Goal: Answer question/provide support: Share knowledge or assist other users

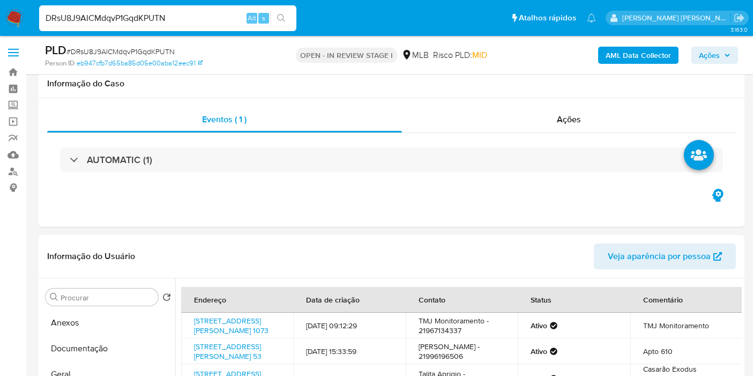
select select "10"
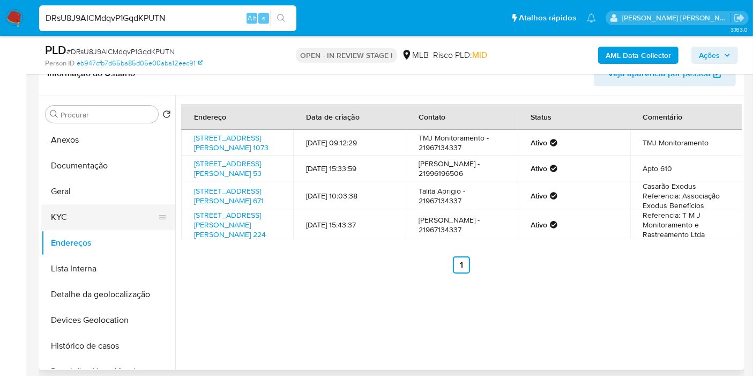
drag, startPoint x: 110, startPoint y: 214, endPoint x: 132, endPoint y: 216, distance: 22.6
click at [109, 213] on button "KYC" at bounding box center [103, 217] width 125 height 26
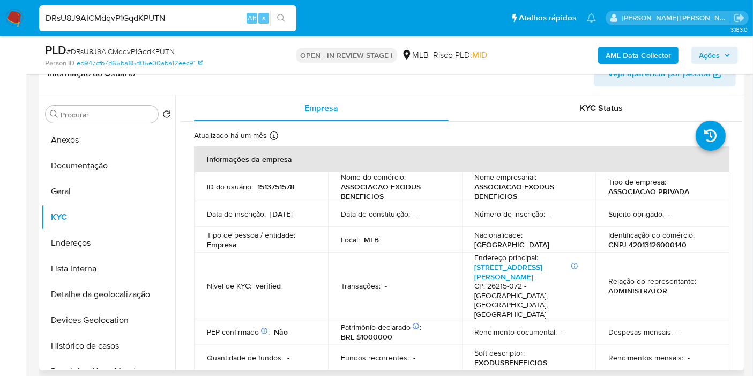
click at [668, 244] on p "CNPJ 42013126000140" at bounding box center [648, 245] width 78 height 10
click at [668, 252] on td "Identificação do comércio : CNPJ 42013126000140" at bounding box center [663, 240] width 134 height 26
click at [668, 241] on p "CNPJ 42013126000140" at bounding box center [648, 245] width 78 height 10
copy p "42013126000140"
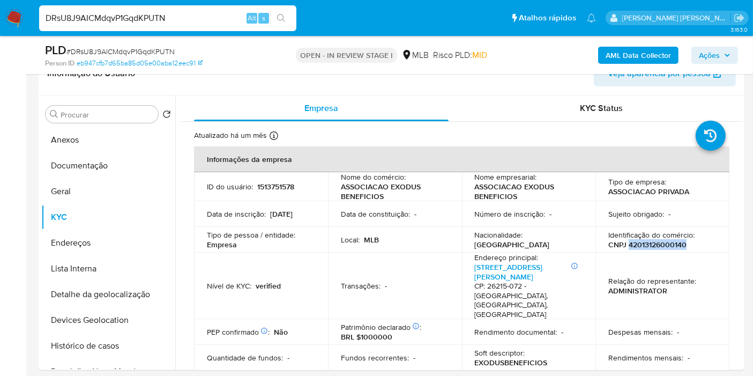
copy p "42013126000140"
click at [93, 195] on button "Geral" at bounding box center [103, 192] width 125 height 26
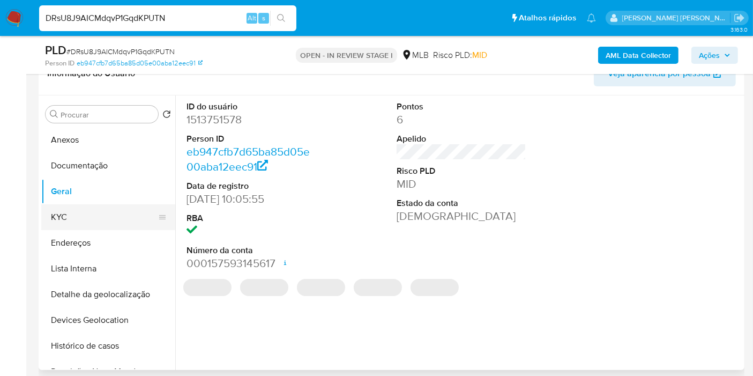
click at [88, 209] on button "KYC" at bounding box center [103, 217] width 125 height 26
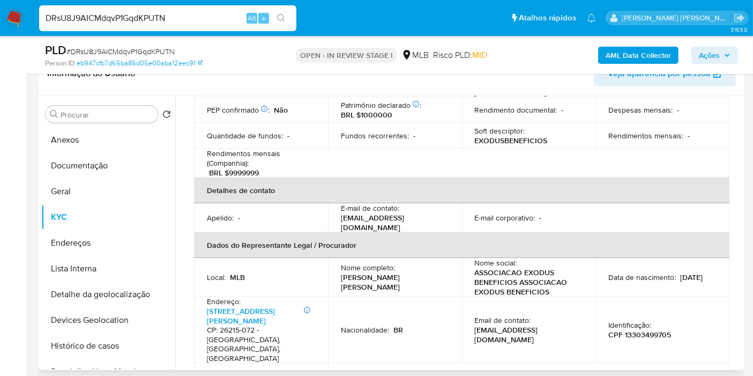
scroll to position [238, 0]
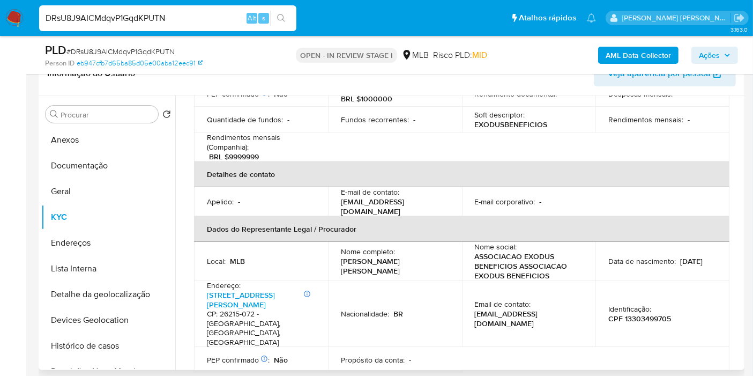
click at [641, 314] on p "CPF 13303499705" at bounding box center [640, 319] width 63 height 10
copy p "13303499705"
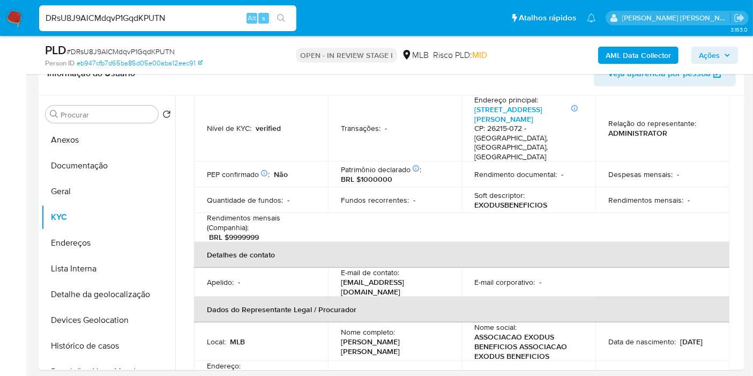
scroll to position [60, 0]
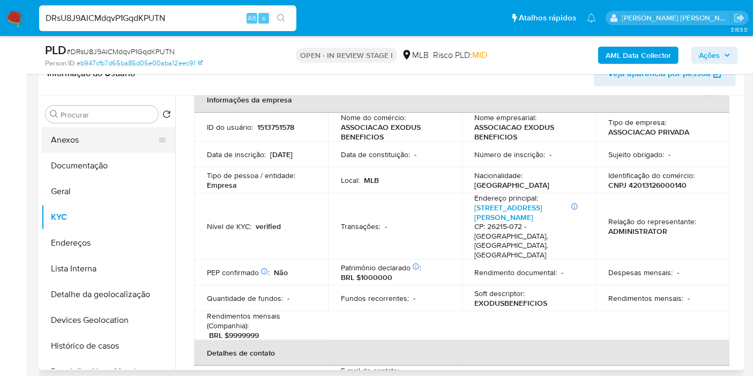
click at [81, 140] on button "Anexos" at bounding box center [103, 140] width 125 height 26
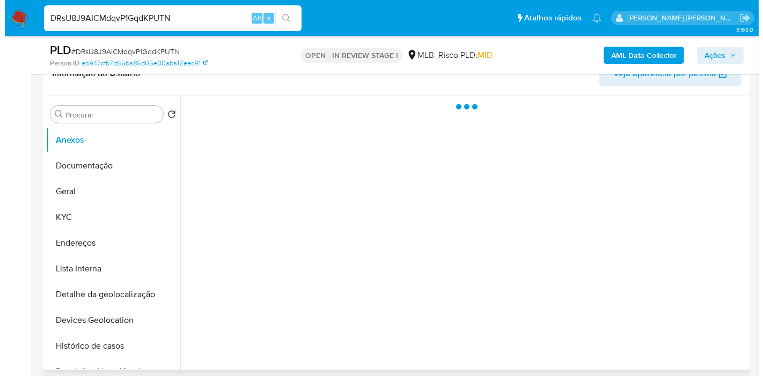
scroll to position [0, 0]
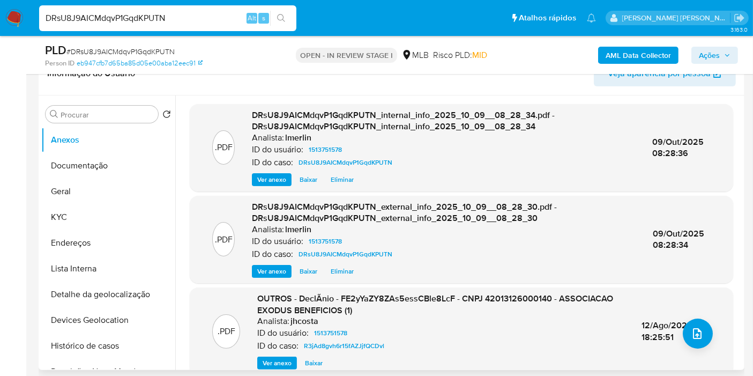
click at [276, 354] on div "OUTROS - DeclÃ­nio - FE2yYaZY8ZAs5essCBle8LcF - CNPJ 42013126000140 - ASSOCIACA…" at bounding box center [440, 331] width 367 height 77
click at [279, 366] on span "Ver anexo" at bounding box center [277, 363] width 29 height 11
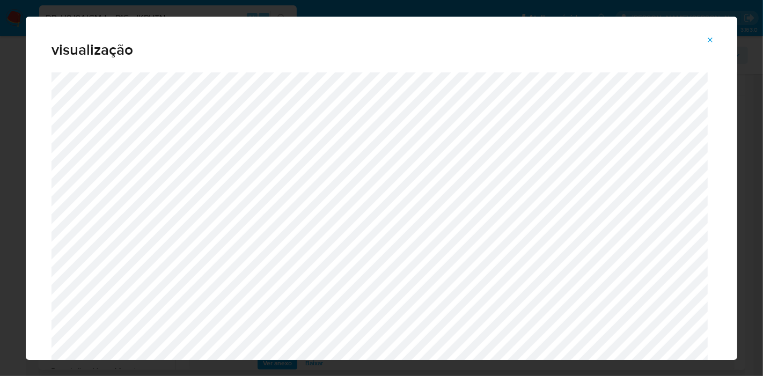
click at [710, 37] on icon "Attachment preview" at bounding box center [710, 40] width 9 height 9
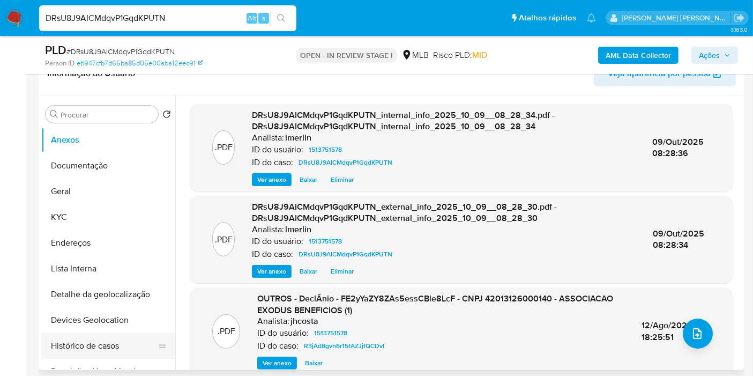
click at [92, 341] on button "Histórico de casos" at bounding box center [103, 346] width 125 height 26
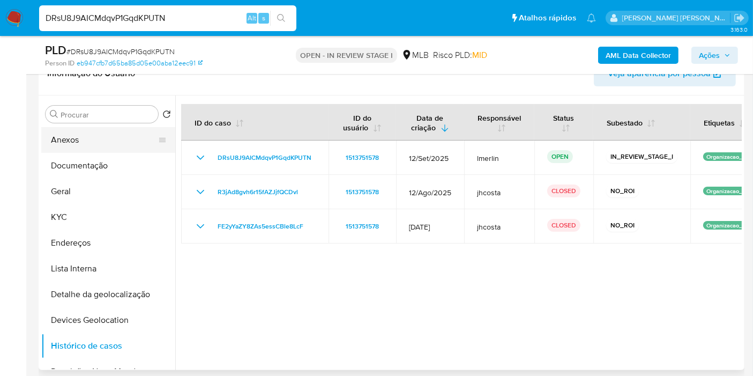
click at [90, 132] on button "Anexos" at bounding box center [103, 140] width 125 height 26
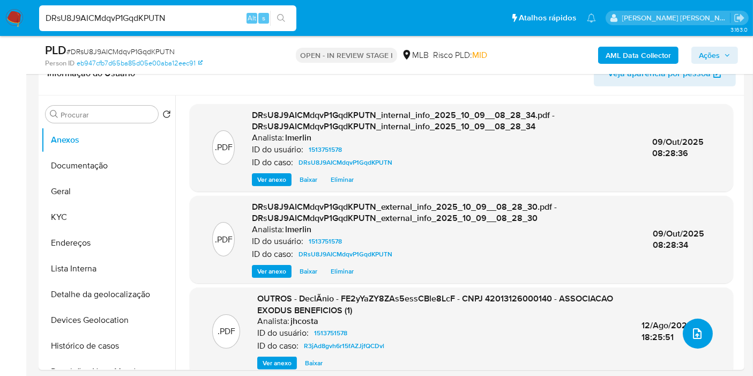
click at [683, 333] on button "upload-file" at bounding box center [698, 334] width 30 height 30
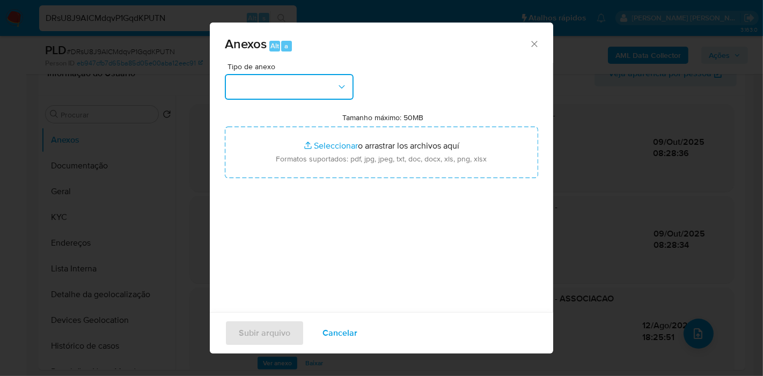
click at [304, 88] on button "button" at bounding box center [289, 87] width 129 height 26
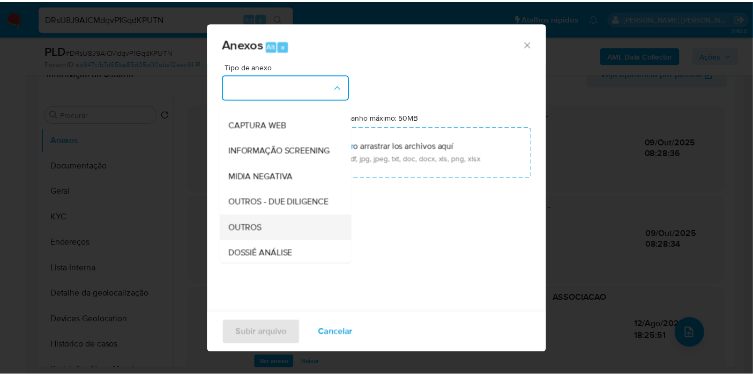
scroll to position [165, 0]
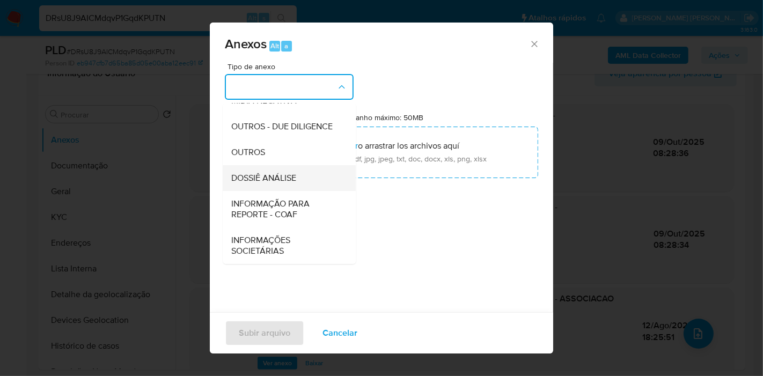
click at [296, 167] on div "DOSSIÊ ANÁLISE" at bounding box center [285, 178] width 109 height 26
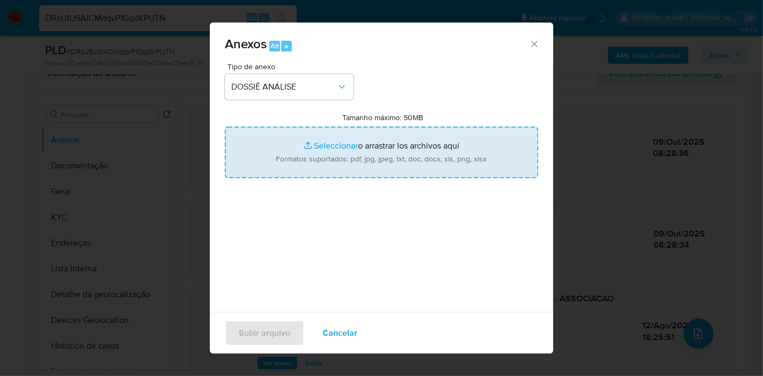
click at [410, 145] on input "Tamanho máximo: 50MB Seleccionar archivos" at bounding box center [381, 152] width 313 height 51
type input "C:\fakepath\SAR - XXX - CNPJ 42013126000140 - ASSOCIACAO EXODUS BENEFICIOS.pdf"
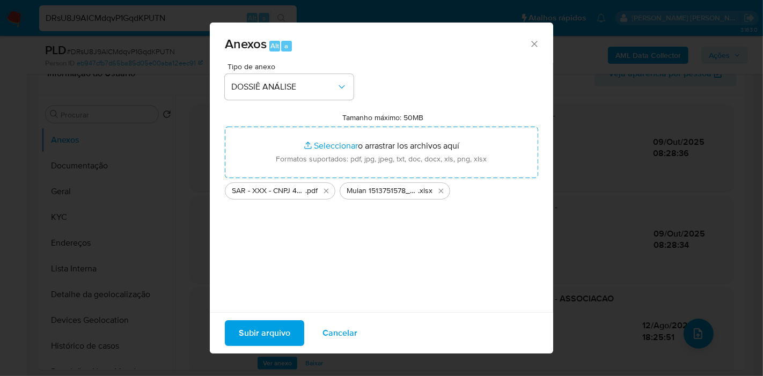
click at [270, 339] on span "Subir arquivo" at bounding box center [264, 333] width 51 height 24
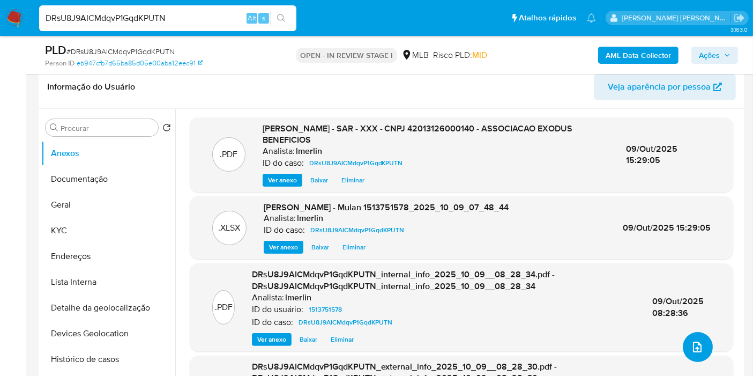
scroll to position [0, 0]
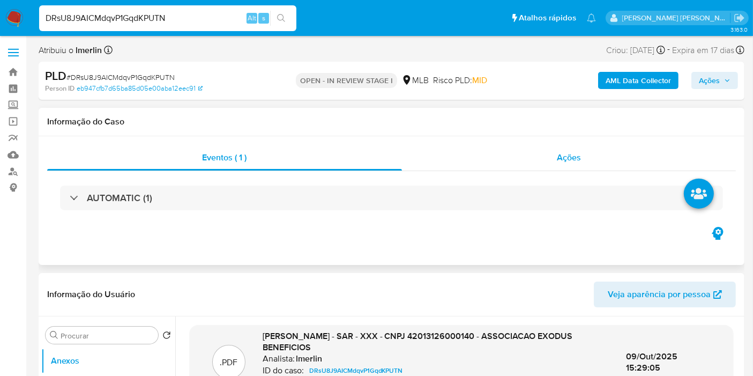
click at [605, 166] on div "Ações" at bounding box center [569, 158] width 335 height 26
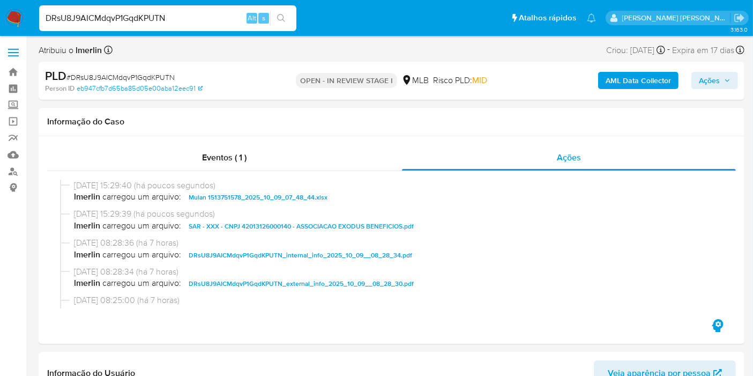
click at [729, 82] on icon "button" at bounding box center [728, 80] width 6 height 6
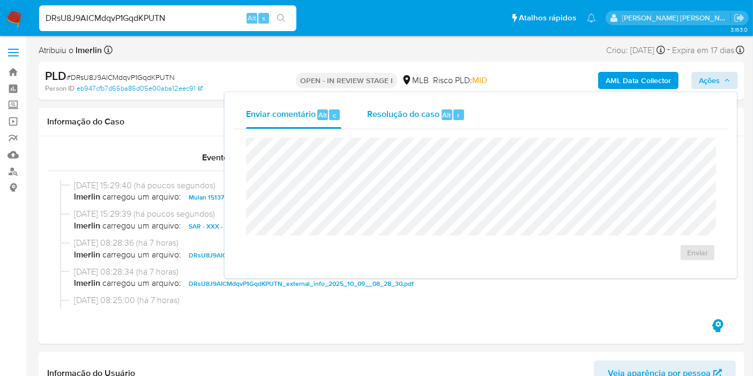
click at [429, 117] on span "Resolução do caso" at bounding box center [403, 114] width 72 height 12
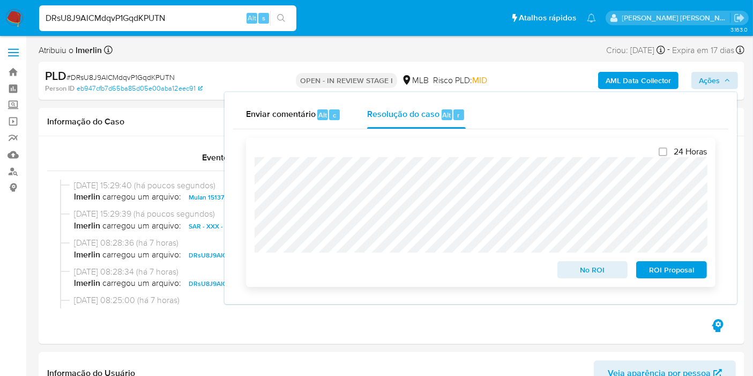
click at [677, 276] on span "ROI Proposal" at bounding box center [672, 269] width 56 height 15
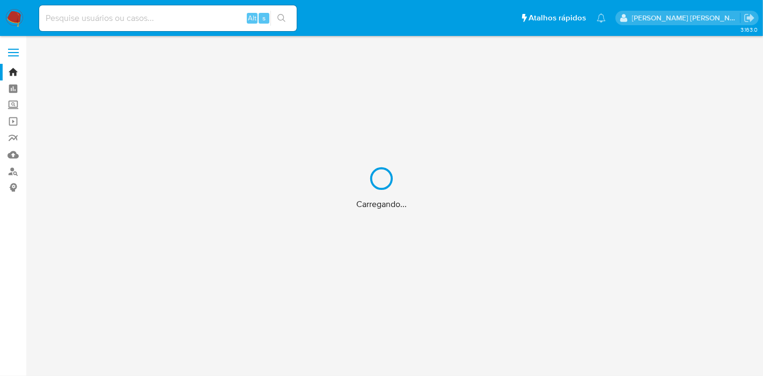
click at [122, 17] on div "Carregando..." at bounding box center [381, 188] width 763 height 376
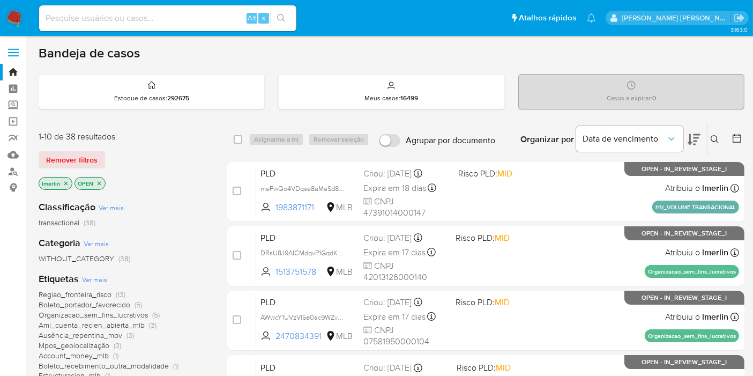
click at [122, 17] on input at bounding box center [167, 18] width 257 height 14
paste input "1145996488"
type input "1145996488"
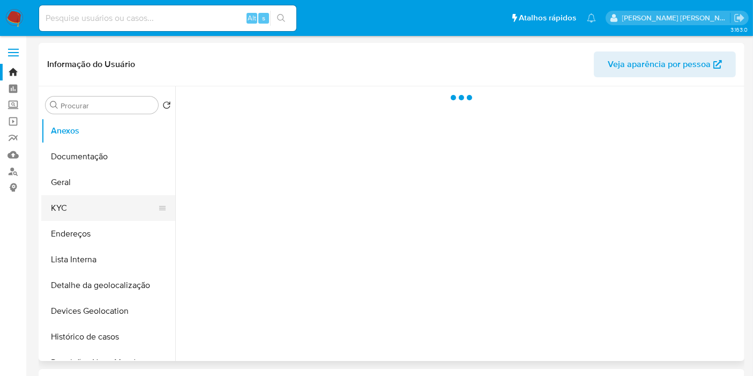
click at [110, 210] on button "KYC" at bounding box center [103, 208] width 125 height 26
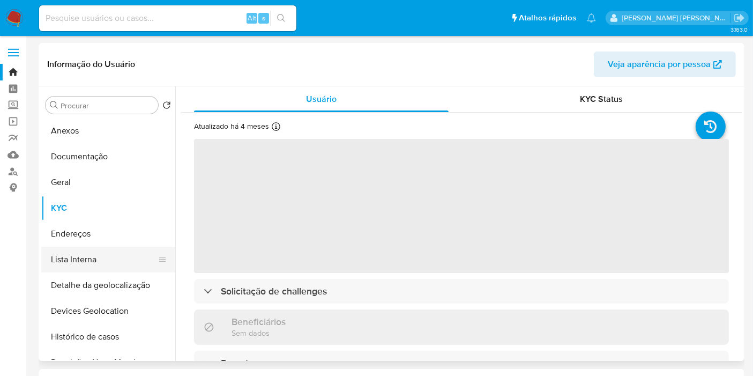
select select "10"
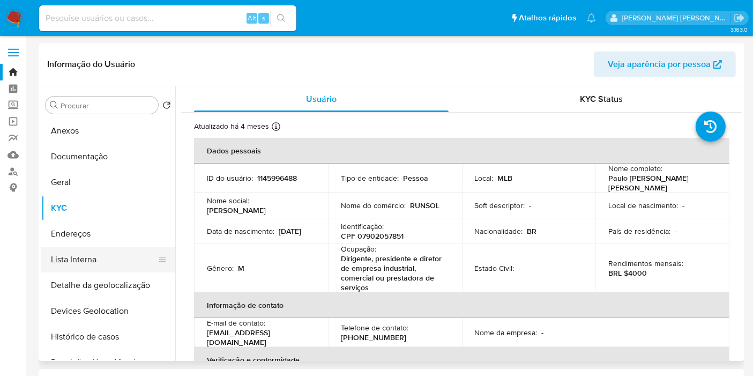
click at [110, 255] on button "Lista Interna" at bounding box center [103, 260] width 125 height 26
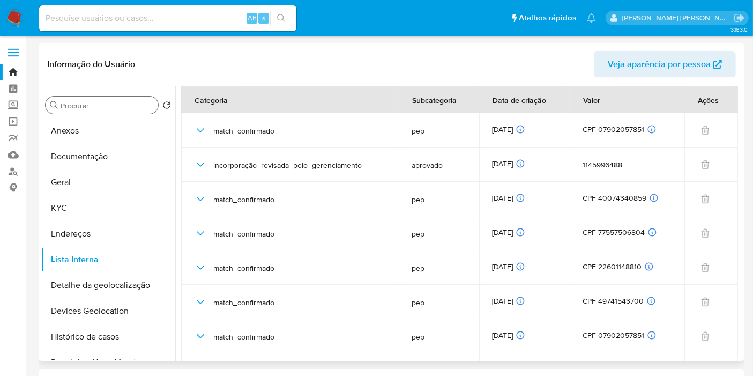
click at [134, 104] on input "Procurar" at bounding box center [107, 106] width 93 height 10
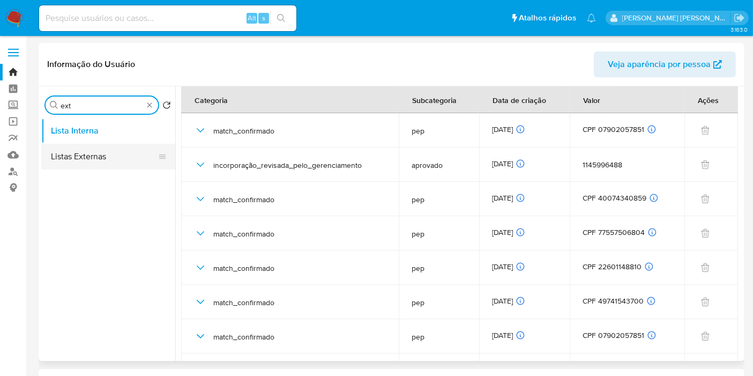
type input "ext"
click at [107, 166] on button "Listas Externas" at bounding box center [103, 157] width 125 height 26
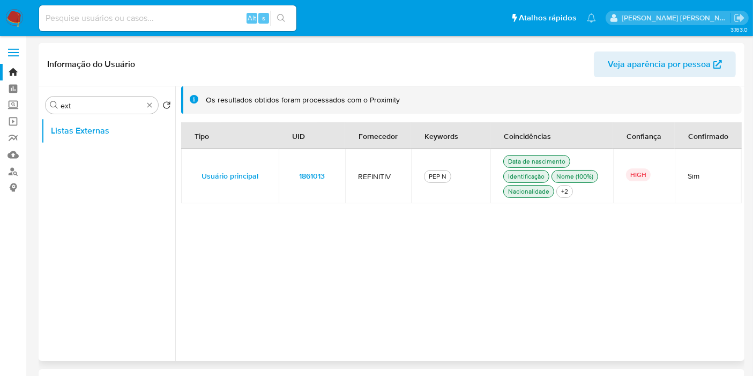
click at [331, 177] on button "1861013" at bounding box center [312, 175] width 41 height 17
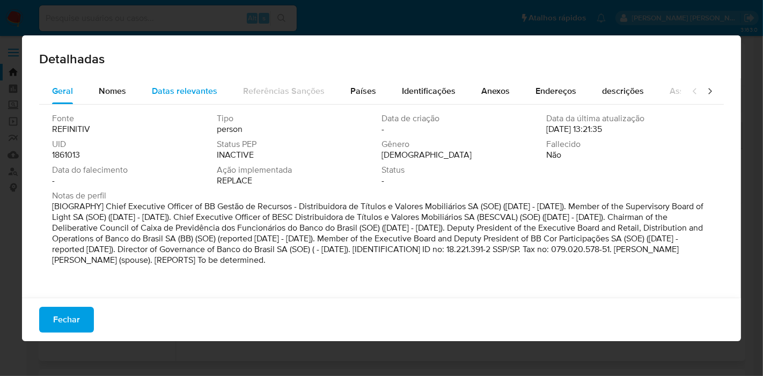
click at [139, 88] on button "Datas relevantes" at bounding box center [184, 91] width 91 height 26
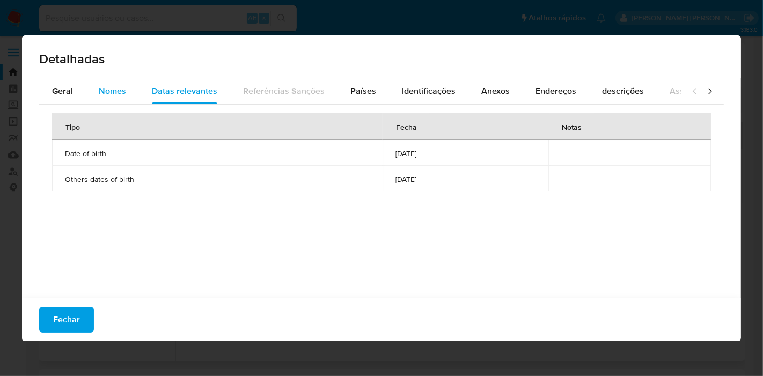
click at [111, 91] on span "Nomes" at bounding box center [112, 91] width 27 height 12
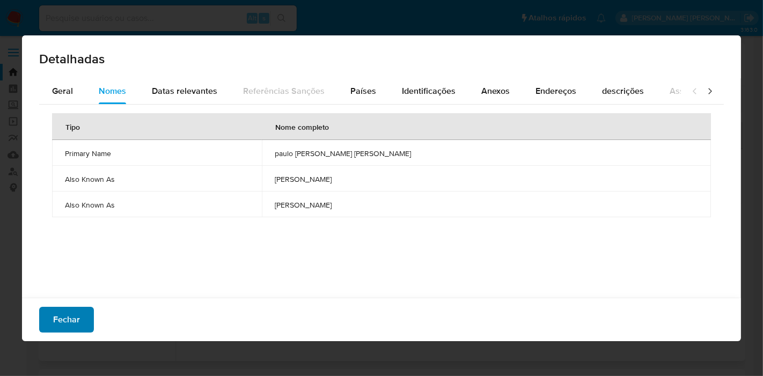
click at [68, 323] on span "Fechar" at bounding box center [66, 320] width 27 height 24
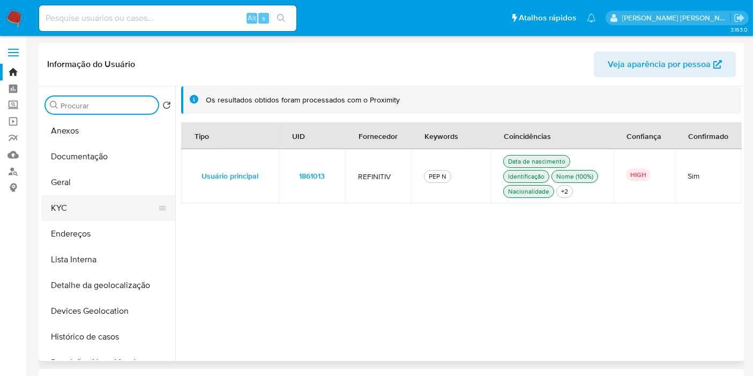
click at [94, 213] on button "KYC" at bounding box center [103, 208] width 125 height 26
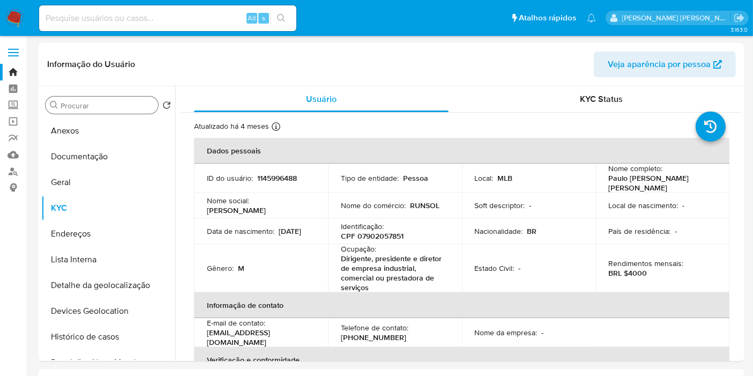
click at [232, 15] on input at bounding box center [167, 18] width 257 height 14
paste input "75871267"
type input "75871267"
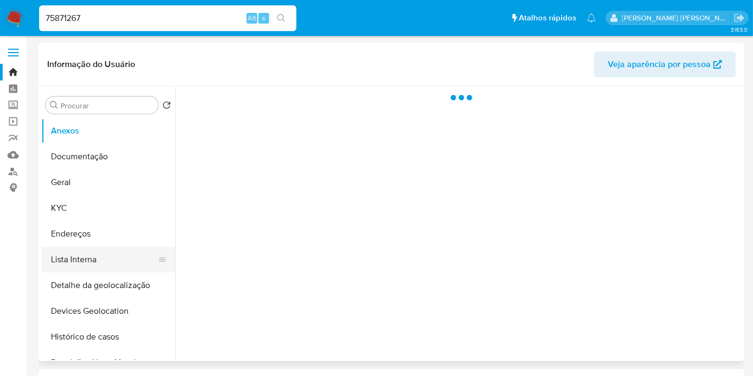
click at [92, 266] on button "Lista Interna" at bounding box center [103, 260] width 125 height 26
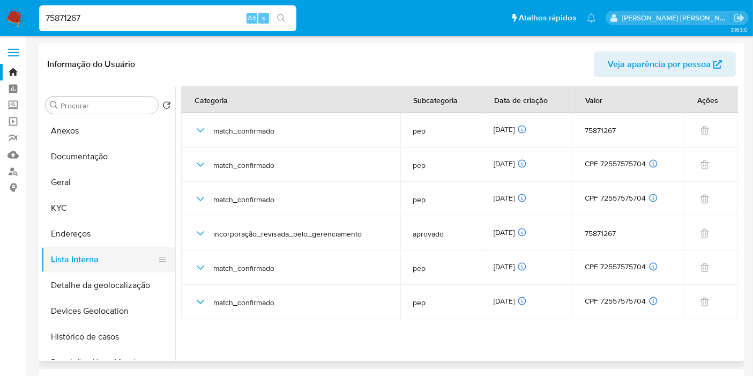
select select "10"
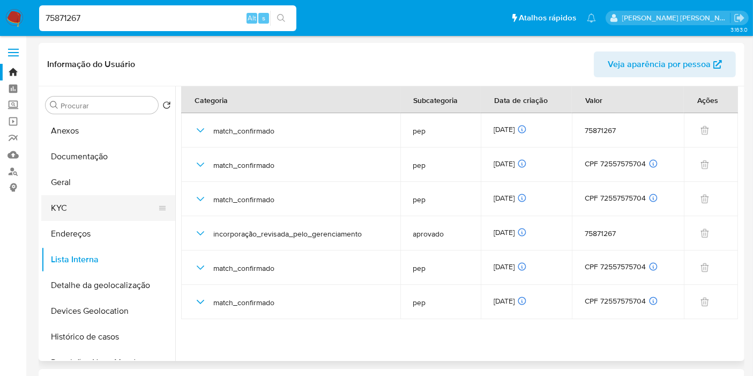
click at [101, 206] on button "KYC" at bounding box center [103, 208] width 125 height 26
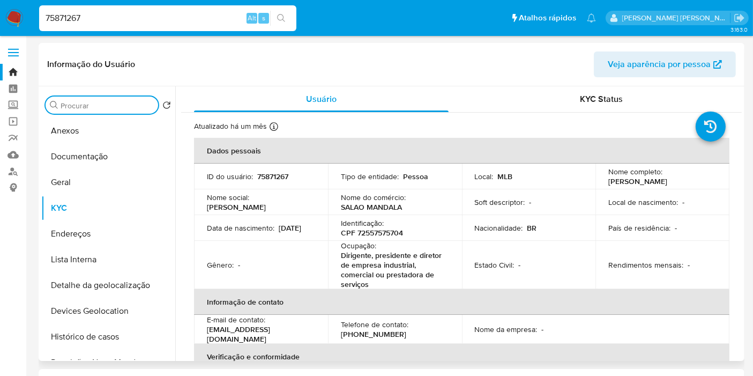
click at [116, 105] on input "Procurar" at bounding box center [107, 106] width 93 height 10
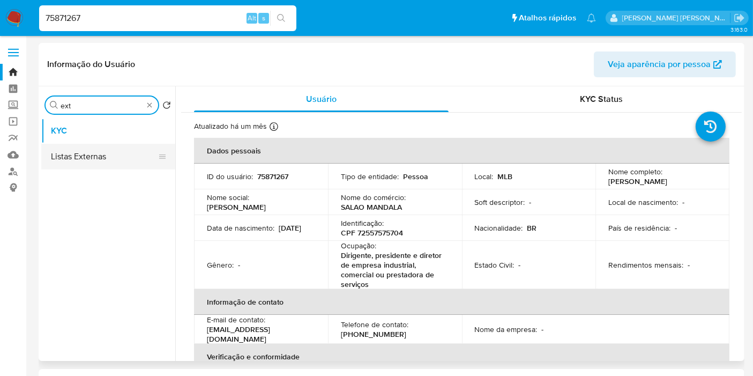
type input "ext"
click at [86, 164] on button "Listas Externas" at bounding box center [103, 157] width 125 height 26
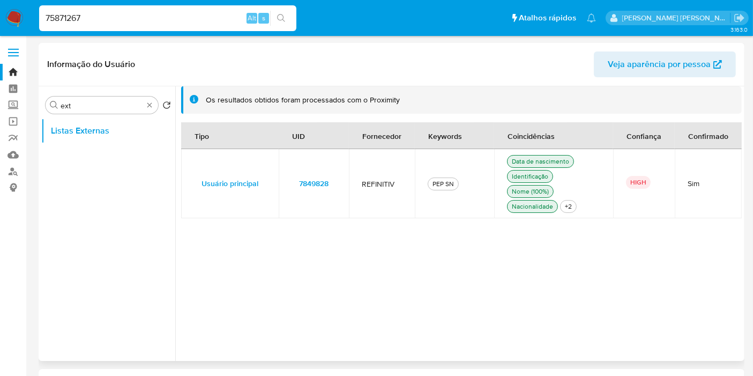
click at [317, 190] on span "7849828" at bounding box center [313, 183] width 29 height 15
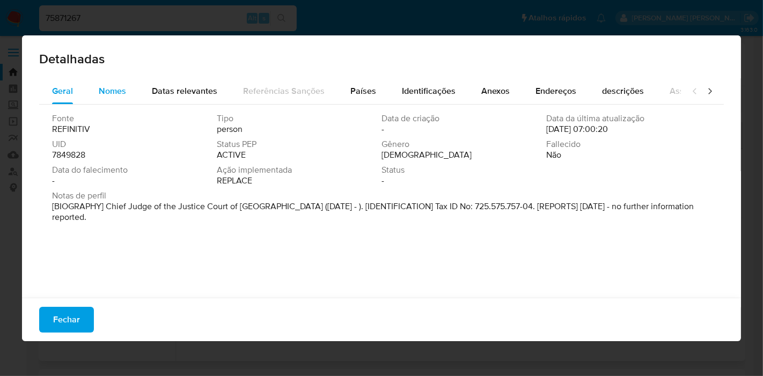
click at [121, 88] on span "Nomes" at bounding box center [112, 91] width 27 height 12
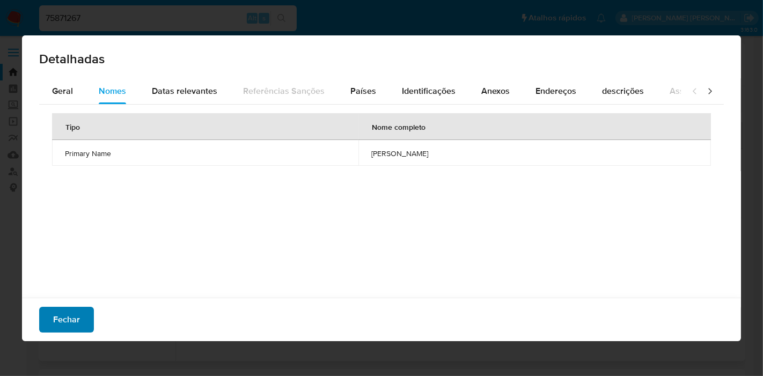
click at [73, 312] on span "Fechar" at bounding box center [66, 320] width 27 height 24
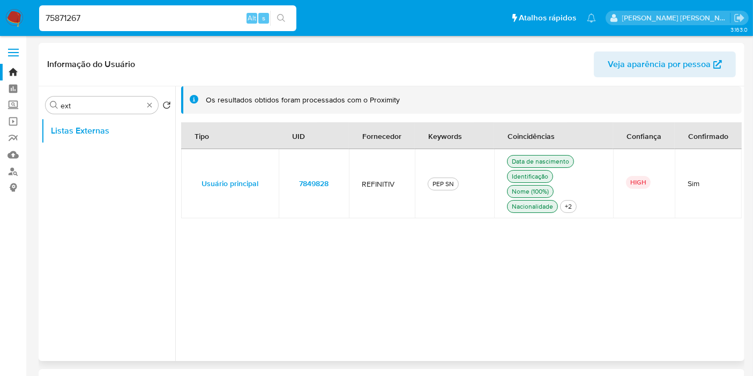
click at [185, 12] on input "75871267" at bounding box center [167, 18] width 257 height 14
paste input "289043495"
type input "289043495"
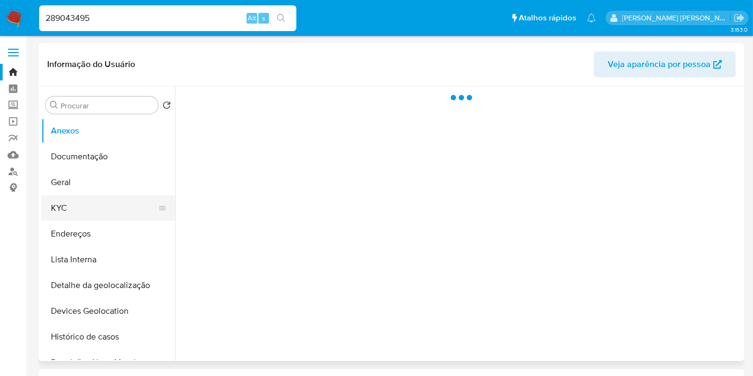
click at [92, 211] on button "KYC" at bounding box center [103, 208] width 125 height 26
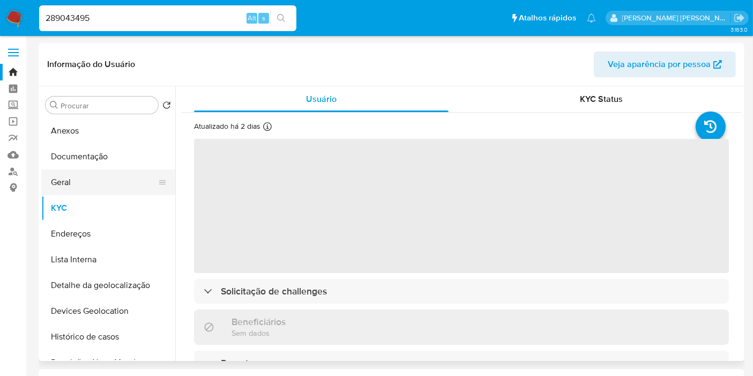
select select "10"
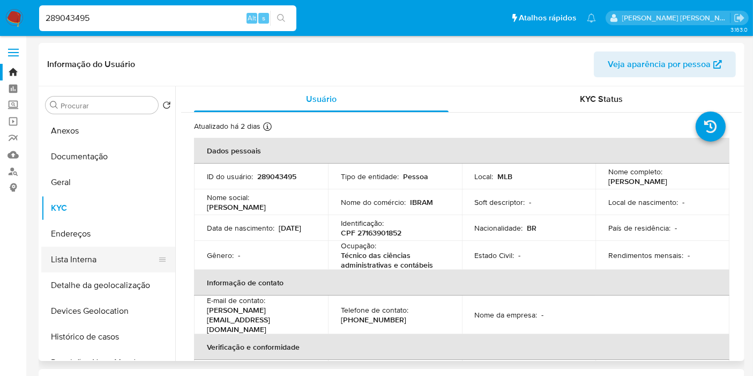
click at [98, 258] on button "Lista Interna" at bounding box center [103, 260] width 125 height 26
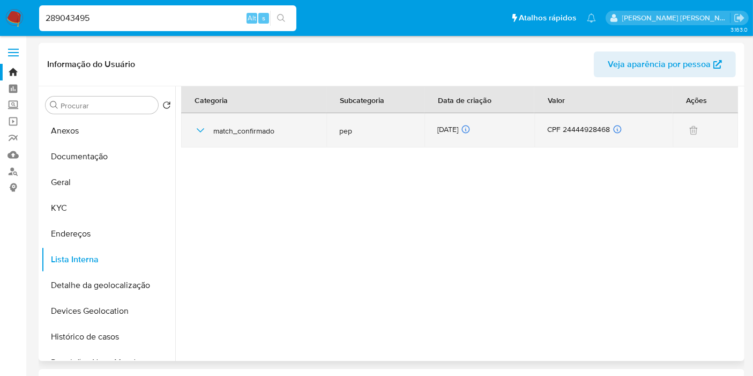
click at [576, 125] on div "CPF 24444928468 ID de usuário relacionado 289043495 Tipo de relacionamento Bene…" at bounding box center [604, 130] width 113 height 12
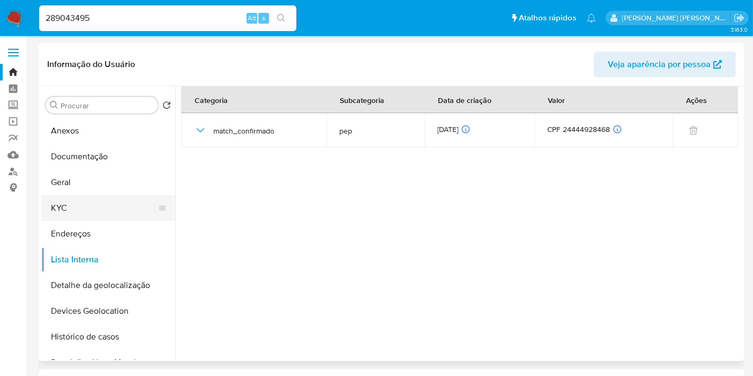
click at [60, 206] on button "KYC" at bounding box center [103, 208] width 125 height 26
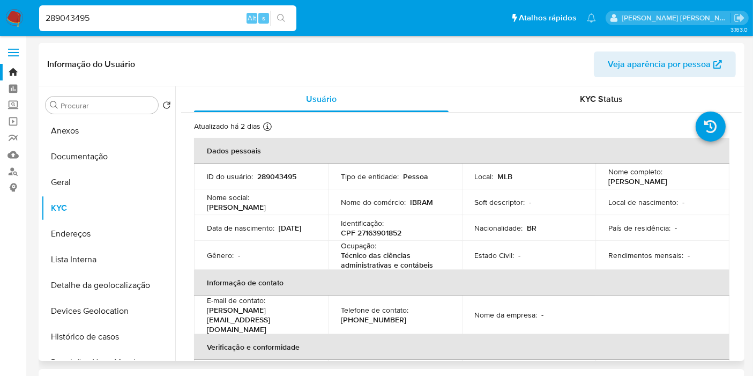
click at [622, 181] on p "Andrea Cavalcante" at bounding box center [638, 181] width 59 height 10
drag, startPoint x: 605, startPoint y: 180, endPoint x: 676, endPoint y: 180, distance: 71.3
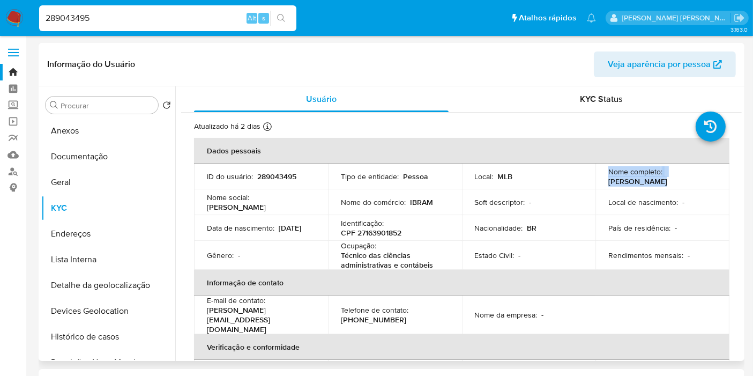
click at [676, 180] on td "Nome completo : Andrea Cavalcante" at bounding box center [663, 177] width 134 height 26
copy p "Andrea Cavalcante"
click at [87, 258] on button "Lista Interna" at bounding box center [103, 260] width 125 height 26
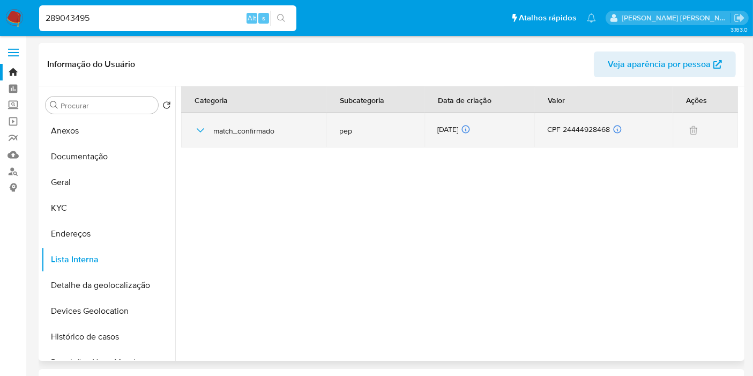
click at [201, 130] on icon "button" at bounding box center [200, 130] width 13 height 13
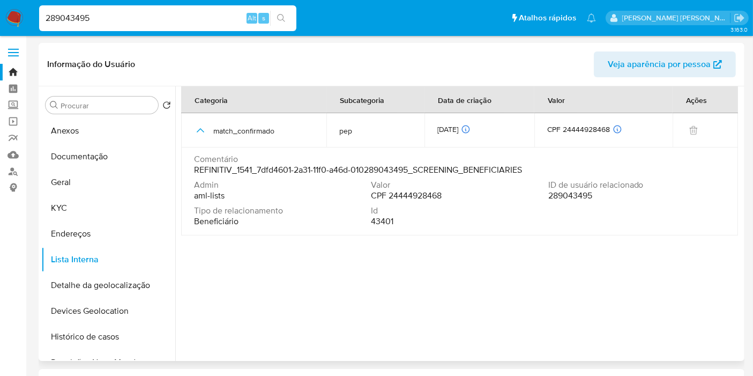
click at [432, 193] on span "CPF 24444928468" at bounding box center [406, 195] width 71 height 11
click at [120, 105] on input "Procurar" at bounding box center [107, 106] width 93 height 10
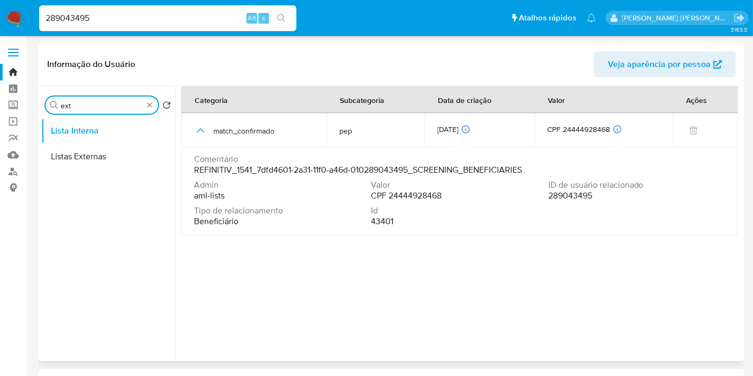
type input "ext"
click at [102, 183] on ul "Lista Interna Listas Externas" at bounding box center [108, 239] width 134 height 242
click at [104, 170] on ul "Lista Interna Listas Externas" at bounding box center [108, 239] width 134 height 242
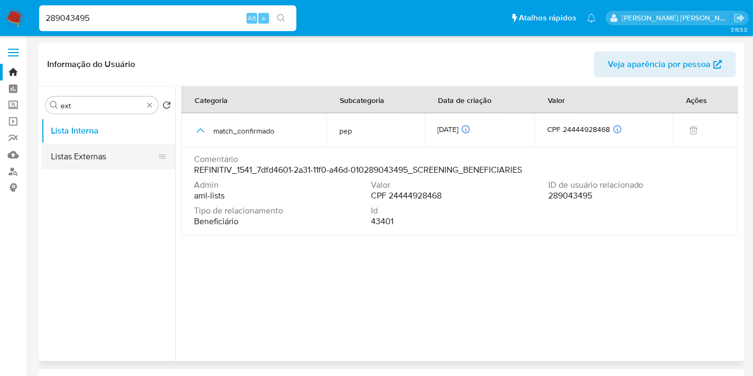
click at [109, 158] on button "Listas Externas" at bounding box center [103, 157] width 125 height 26
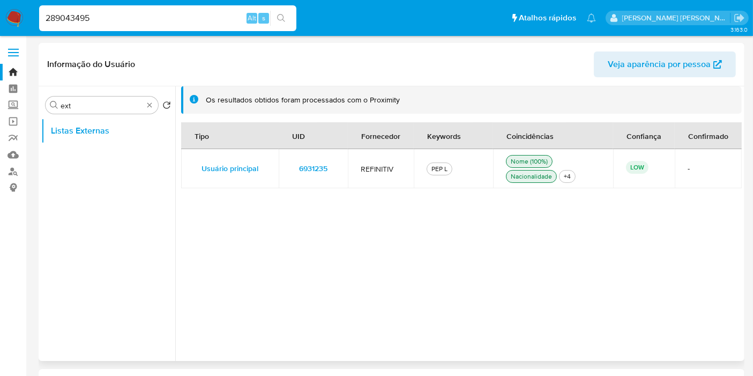
click at [320, 170] on span "6931235" at bounding box center [313, 168] width 28 height 15
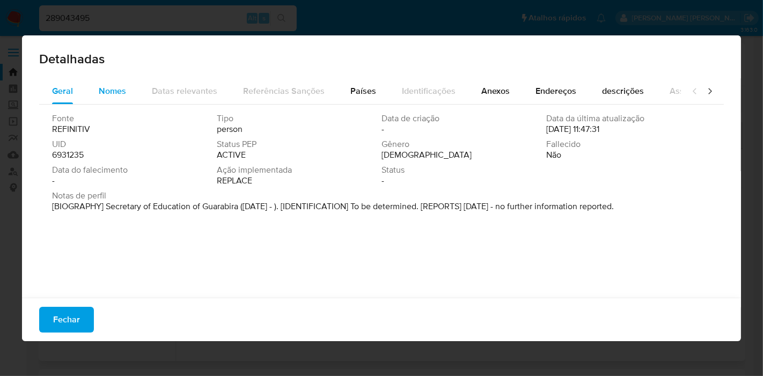
click at [116, 94] on span "Nomes" at bounding box center [112, 91] width 27 height 12
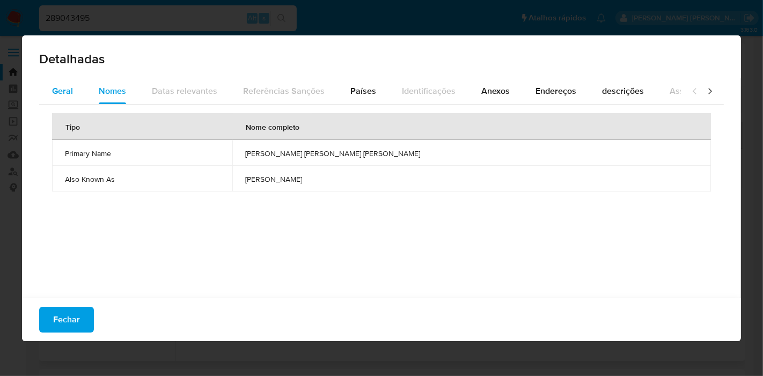
click at [56, 95] on span "Geral" at bounding box center [62, 91] width 21 height 12
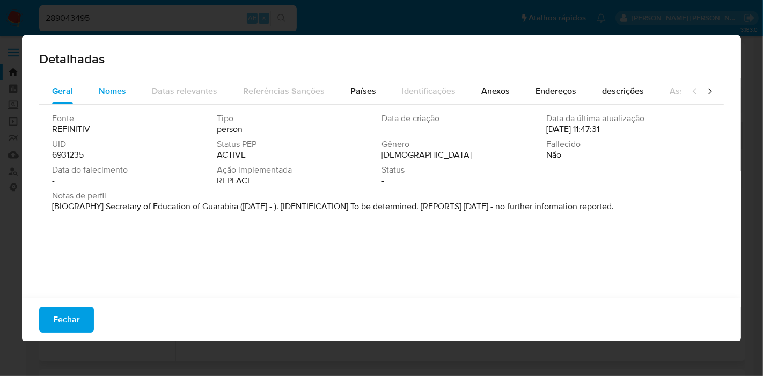
click at [125, 86] on button "Nomes" at bounding box center [112, 91] width 53 height 26
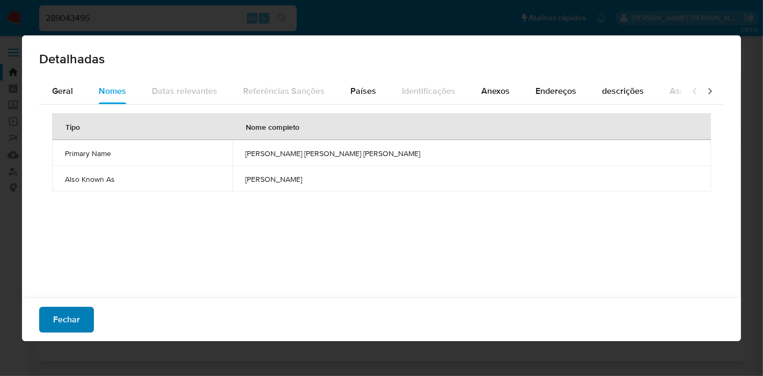
click at [68, 316] on span "Fechar" at bounding box center [66, 320] width 27 height 24
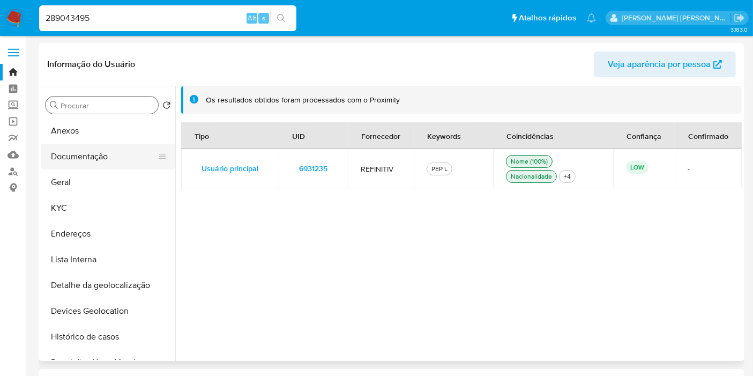
click at [109, 165] on button "Documentação" at bounding box center [103, 157] width 125 height 26
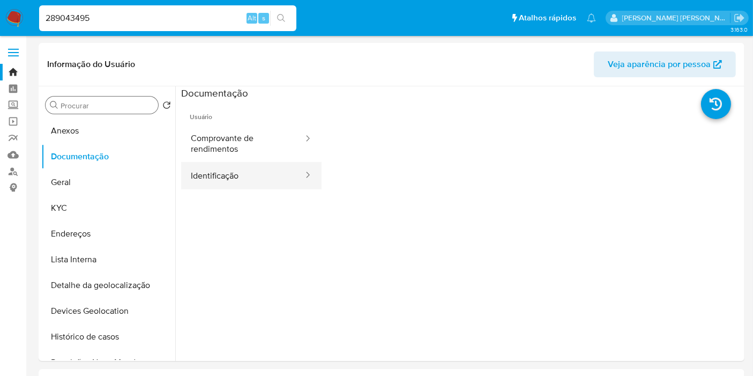
click at [213, 184] on button "Identificação" at bounding box center [242, 175] width 123 height 27
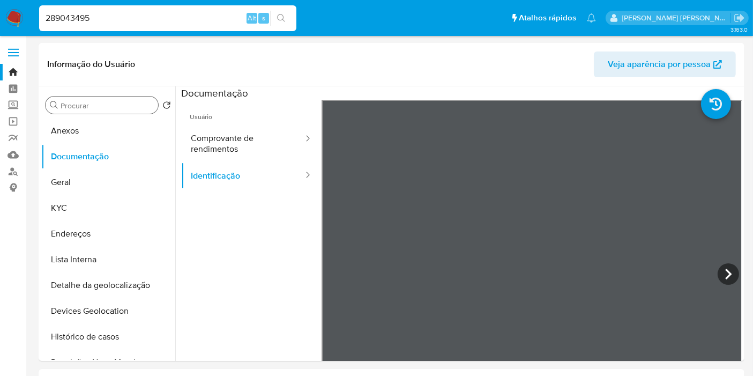
drag, startPoint x: 1, startPoint y: 268, endPoint x: 206, endPoint y: 2, distance: 336.1
click at [83, 252] on button "Lista Interna" at bounding box center [103, 260] width 125 height 26
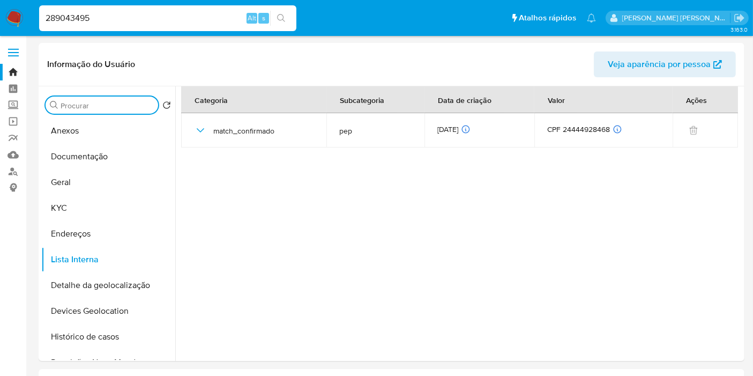
click at [73, 104] on input "Procurar" at bounding box center [107, 106] width 93 height 10
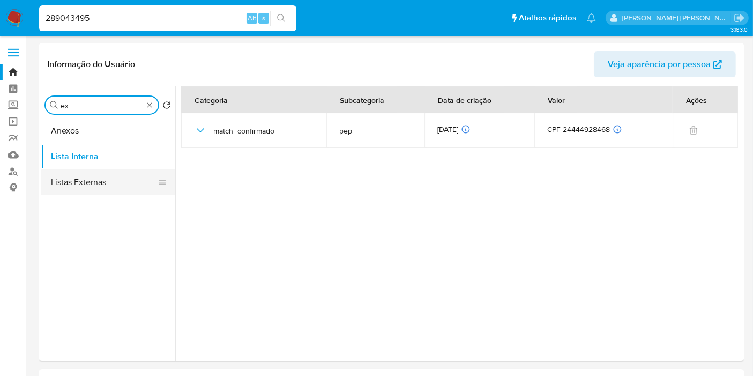
type input "ex"
click at [99, 169] on button "Listas Externas" at bounding box center [103, 182] width 125 height 26
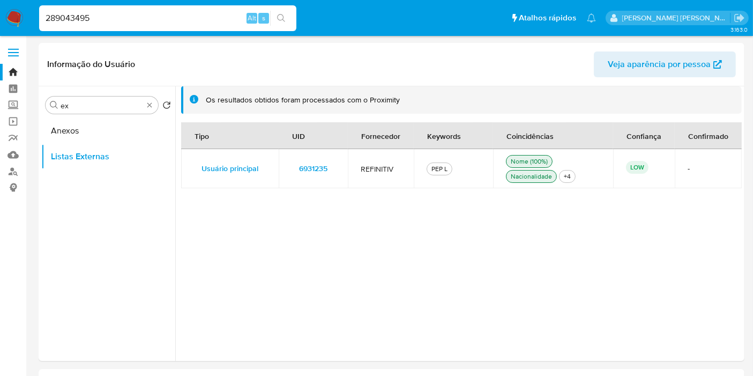
click at [308, 169] on span "6931235" at bounding box center [313, 168] width 28 height 15
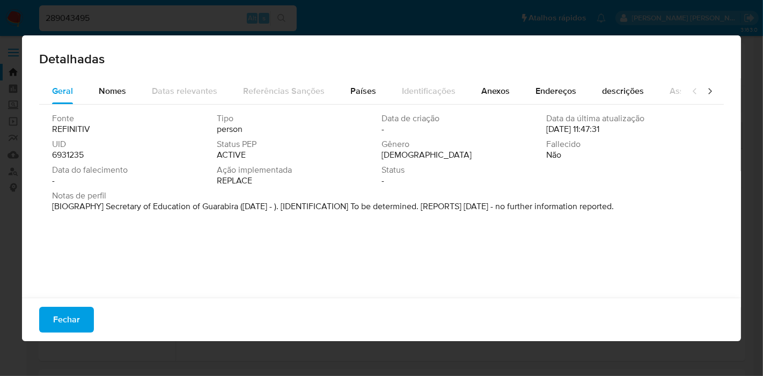
click at [57, 315] on span "Fechar" at bounding box center [66, 320] width 27 height 24
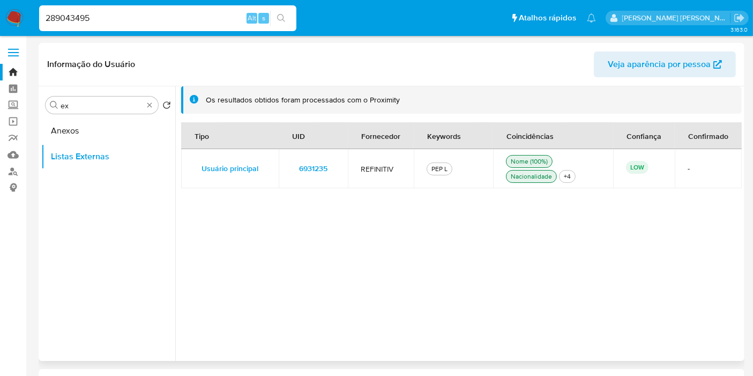
click at [49, 275] on ul "Anexos Listas Externas" at bounding box center [108, 239] width 134 height 242
drag, startPoint x: 0, startPoint y: 252, endPoint x: 232, endPoint y: 25, distance: 324.2
click at [197, 13] on input "289043495" at bounding box center [167, 18] width 257 height 14
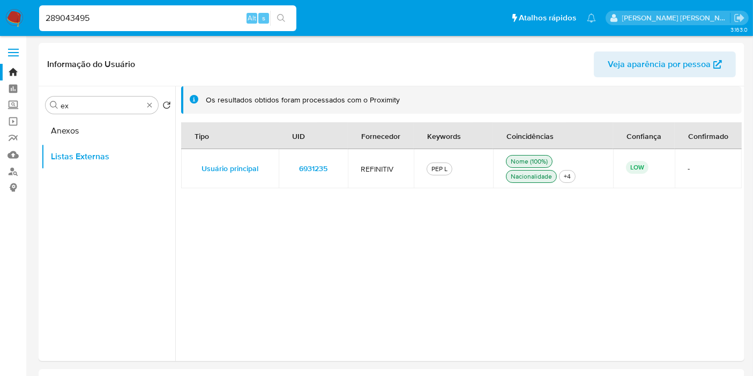
click at [197, 13] on input "289043495" at bounding box center [167, 18] width 257 height 14
paste input "1026481775"
type input "1026481775"
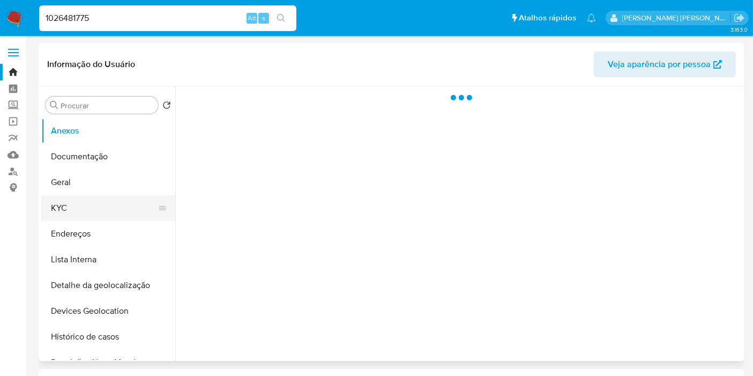
select select "10"
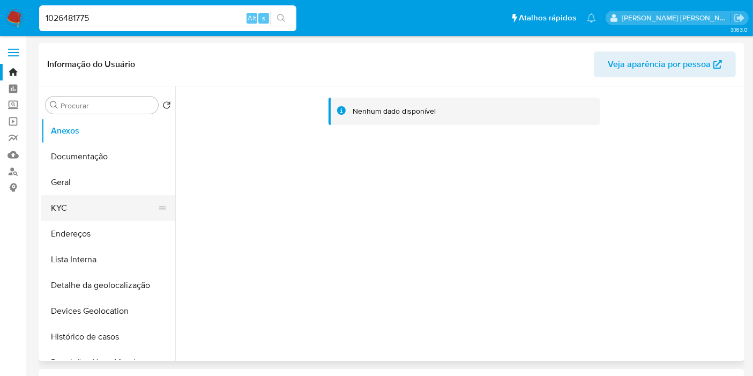
click at [84, 216] on button "KYC" at bounding box center [103, 208] width 125 height 26
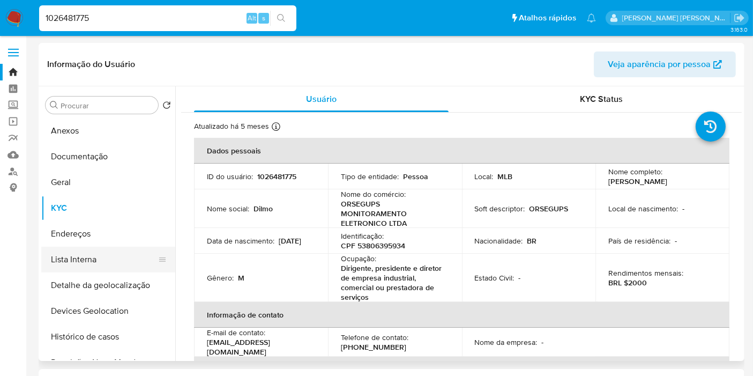
click at [90, 256] on button "Lista Interna" at bounding box center [103, 260] width 125 height 26
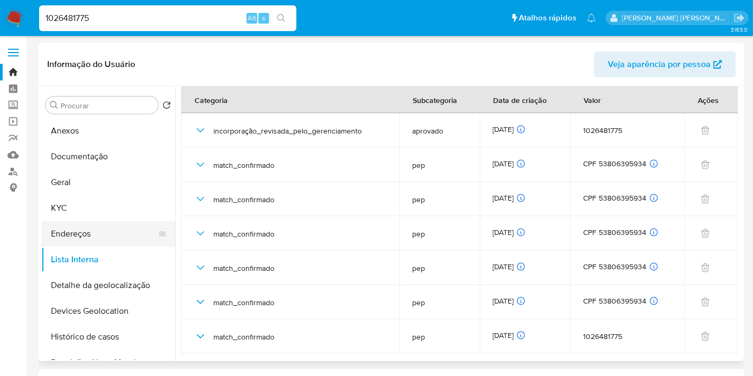
click at [99, 228] on button "Endereços" at bounding box center [103, 234] width 125 height 26
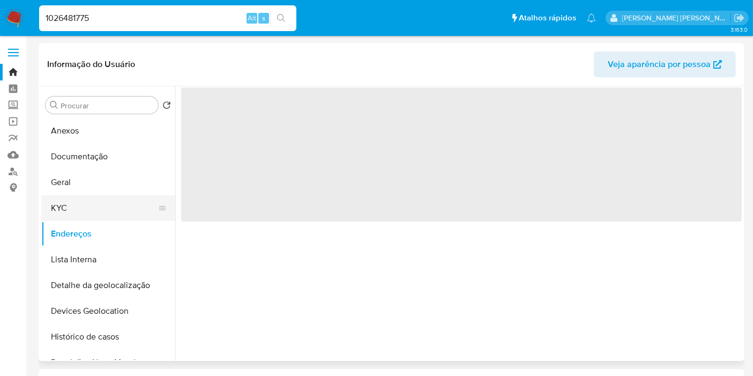
click at [97, 204] on button "KYC" at bounding box center [103, 208] width 125 height 26
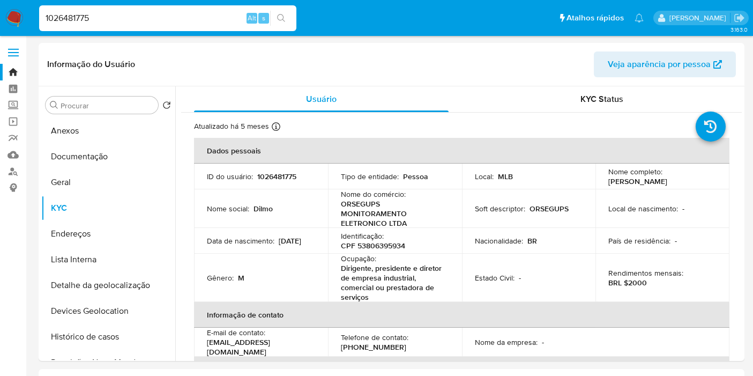
select select "10"
click at [388, 248] on p "CPF 53806395934" at bounding box center [373, 246] width 64 height 10
copy p "53806395934"
click at [133, 257] on button "Lista Interna" at bounding box center [103, 260] width 125 height 26
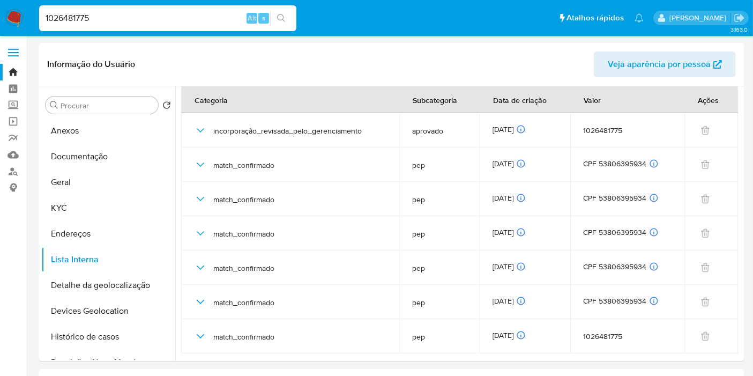
click at [104, 17] on input "1026481775" at bounding box center [167, 18] width 257 height 14
paste input "793878551"
type input "1793878551"
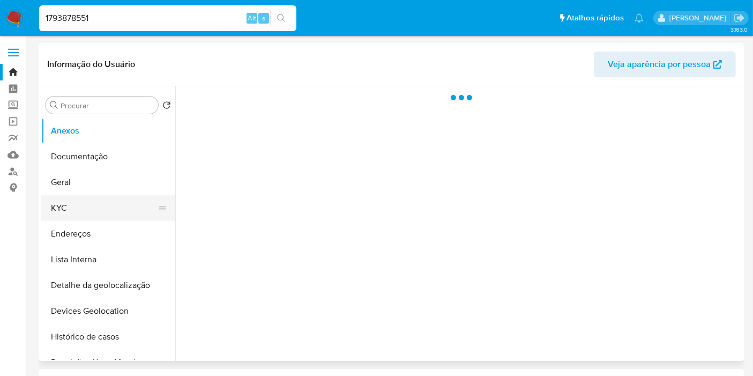
click at [95, 208] on button "KYC" at bounding box center [103, 208] width 125 height 26
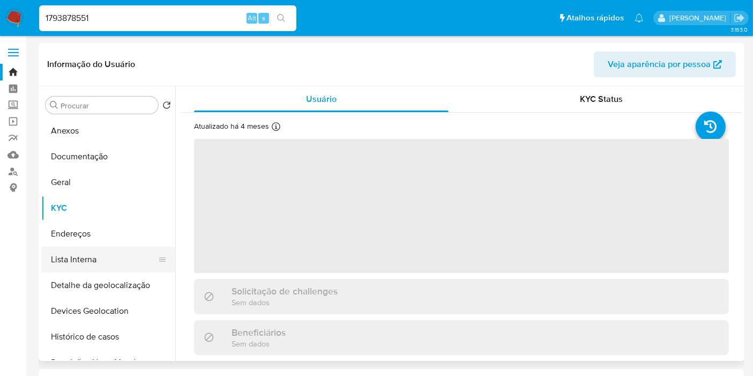
select select "10"
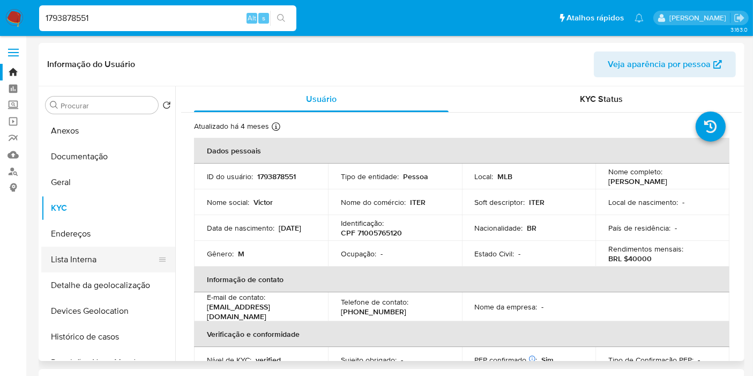
click at [90, 268] on button "Lista Interna" at bounding box center [103, 260] width 125 height 26
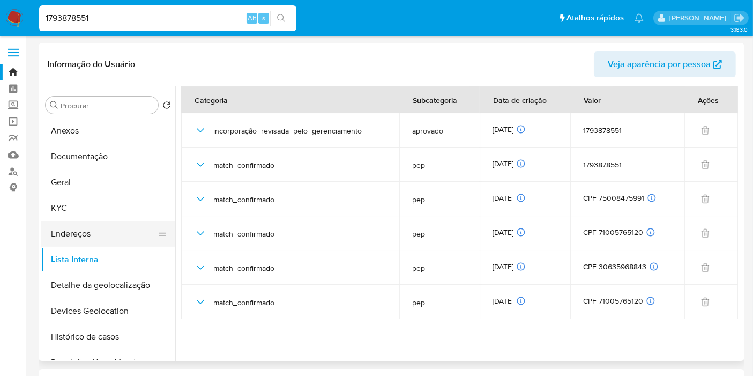
click at [104, 227] on button "Endereços" at bounding box center [103, 234] width 125 height 26
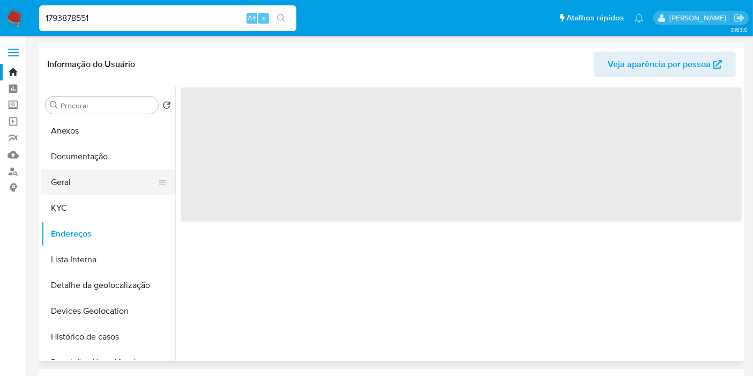
click at [108, 194] on button "Geral" at bounding box center [103, 182] width 125 height 26
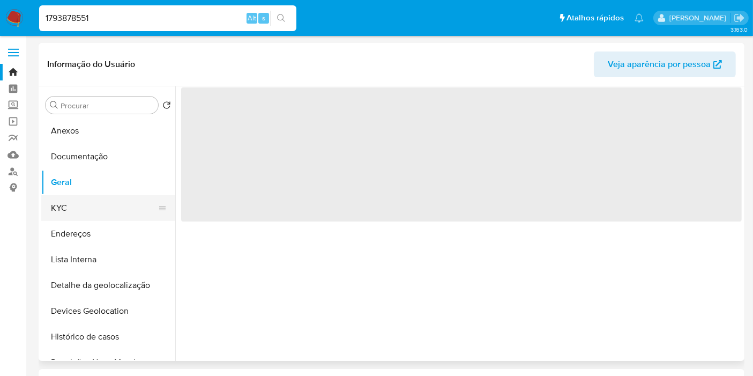
click at [104, 199] on button "KYC" at bounding box center [103, 208] width 125 height 26
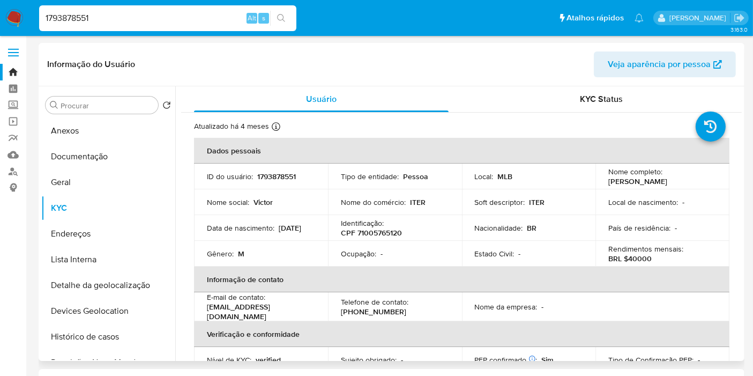
click at [380, 230] on p "CPF 71005765120" at bounding box center [371, 233] width 61 height 10
copy p "71005765120"
click at [119, 257] on button "Lista Interna" at bounding box center [103, 260] width 125 height 26
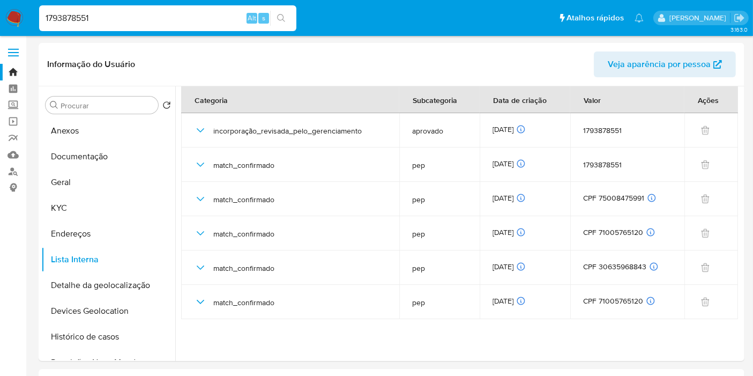
click at [215, 8] on div "1793878551 Alt s" at bounding box center [167, 18] width 257 height 26
click at [208, 17] on input "1793878551" at bounding box center [167, 18] width 257 height 14
paste input "39786149"
type input "39786149"
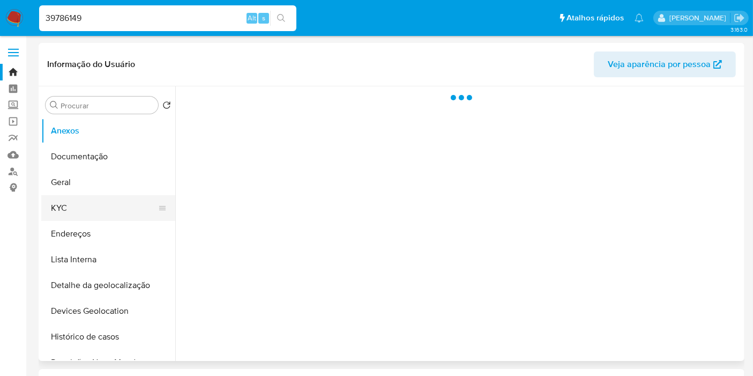
click at [105, 212] on button "KYC" at bounding box center [103, 208] width 125 height 26
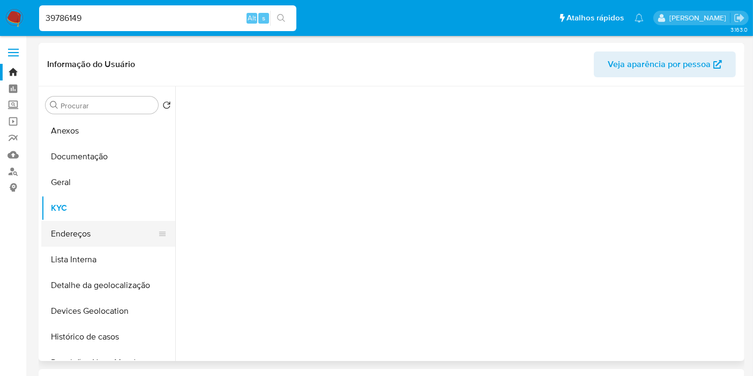
select select "10"
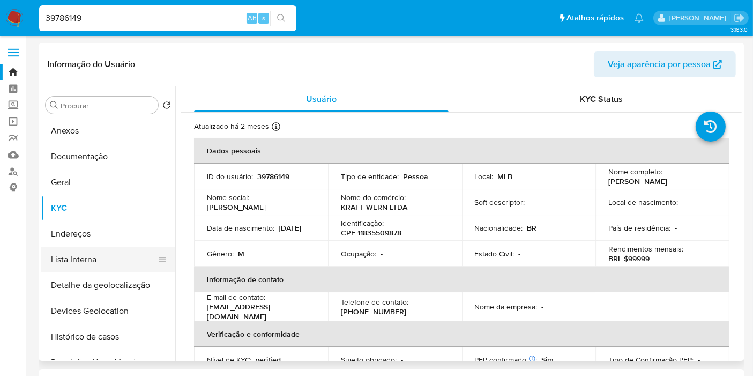
click at [102, 264] on button "Lista Interna" at bounding box center [103, 260] width 125 height 26
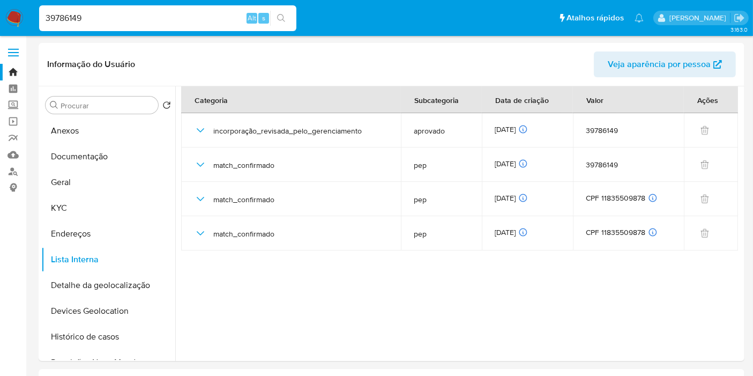
click at [190, 25] on input "39786149" at bounding box center [167, 18] width 257 height 14
paste input "143539859"
type input "143539859"
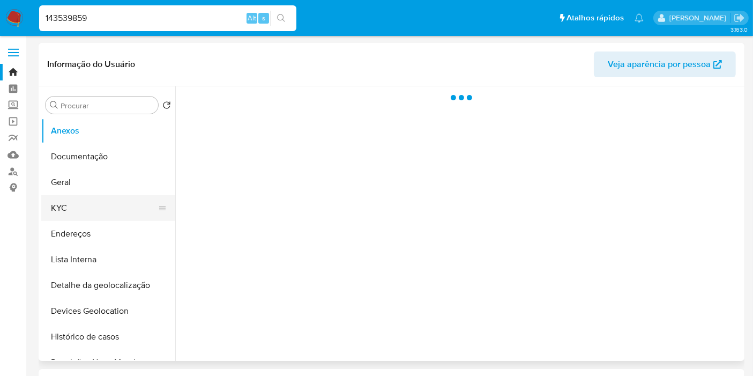
click at [76, 209] on button "KYC" at bounding box center [103, 208] width 125 height 26
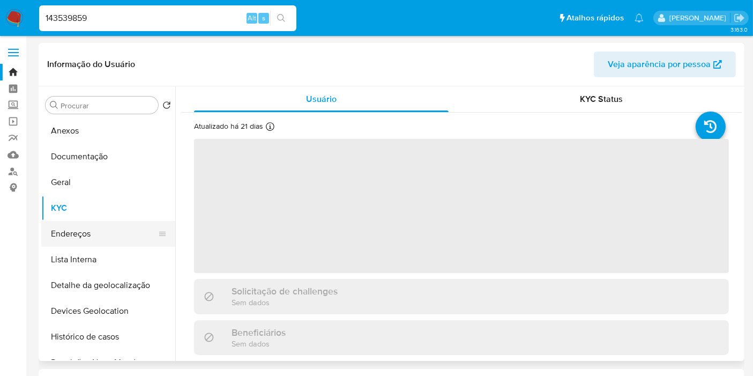
select select "10"
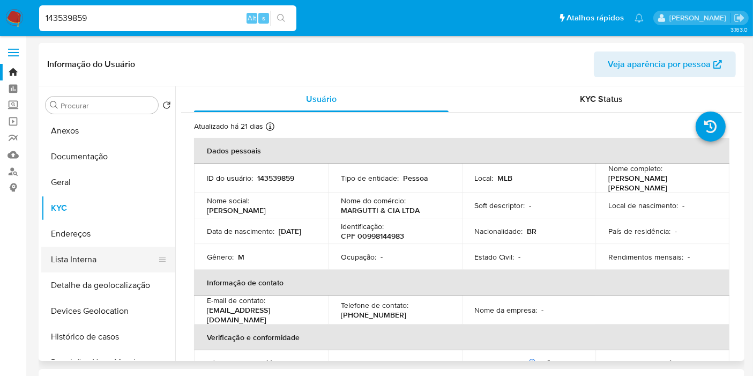
click at [104, 254] on button "Lista Interna" at bounding box center [103, 260] width 125 height 26
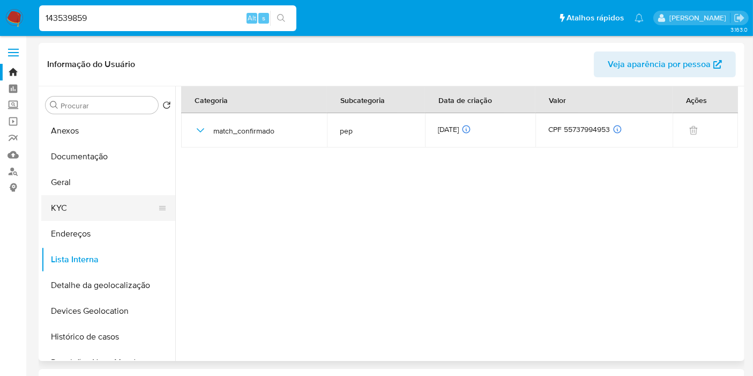
click at [99, 213] on button "KYC" at bounding box center [103, 208] width 125 height 26
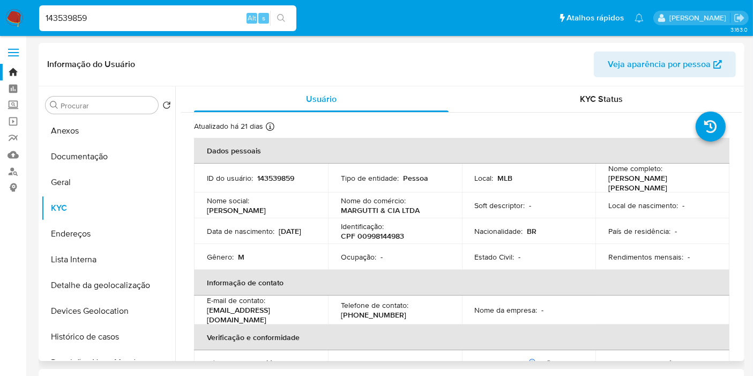
click at [375, 233] on p "CPF 00998144983" at bounding box center [372, 236] width 63 height 10
copy p "00998144983"
click at [104, 263] on button "Lista Interna" at bounding box center [103, 260] width 125 height 26
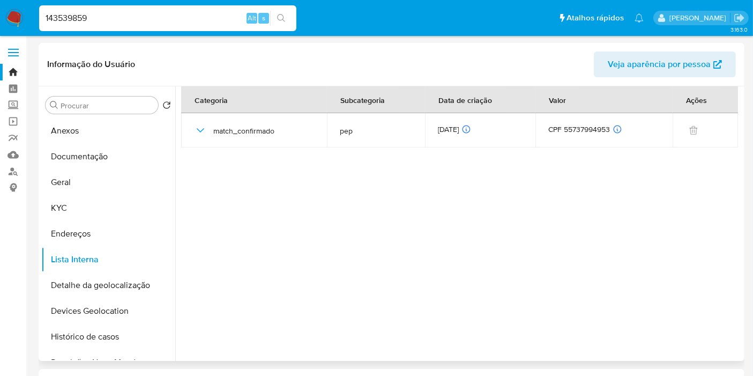
click at [119, 17] on input "143539859" at bounding box center [167, 18] width 257 height 14
paste input "793878551"
type input "1793878551"
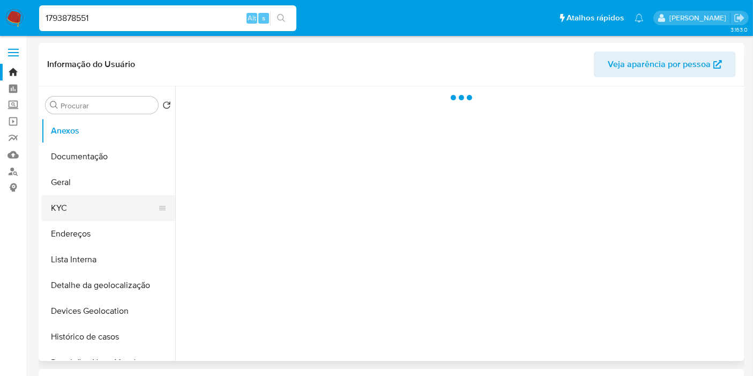
click at [87, 206] on button "KYC" at bounding box center [103, 208] width 125 height 26
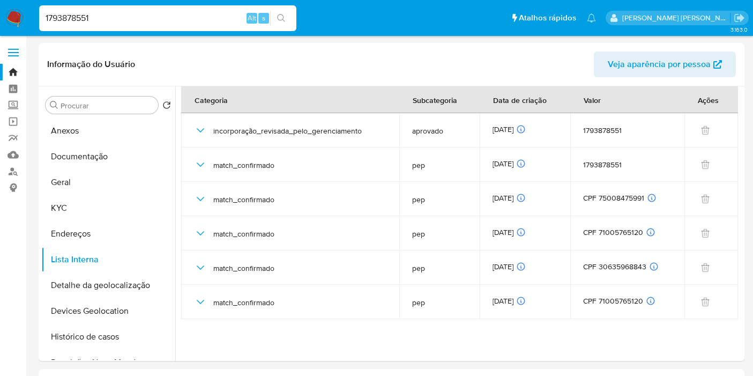
select select "10"
click at [185, 22] on input "1793878551" at bounding box center [167, 18] width 257 height 14
paste input "026481775"
type input "1026481775"
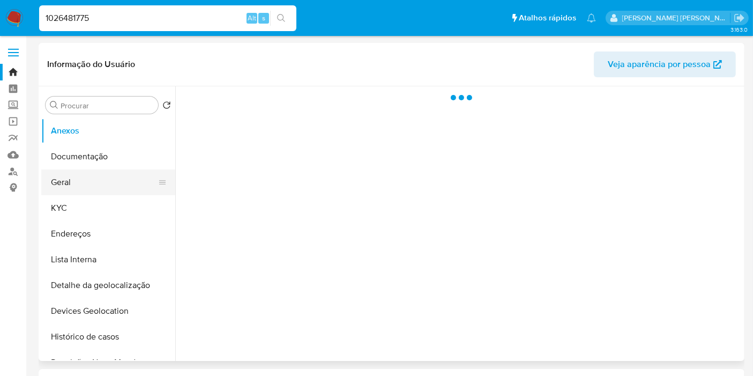
click at [97, 183] on button "Geral" at bounding box center [103, 182] width 125 height 26
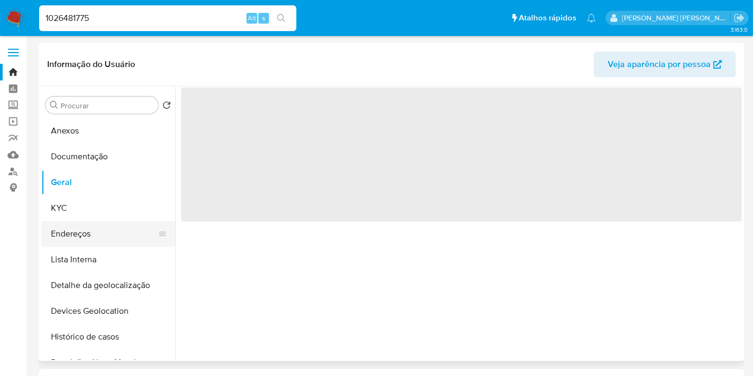
click at [61, 223] on button "Endereços" at bounding box center [103, 234] width 125 height 26
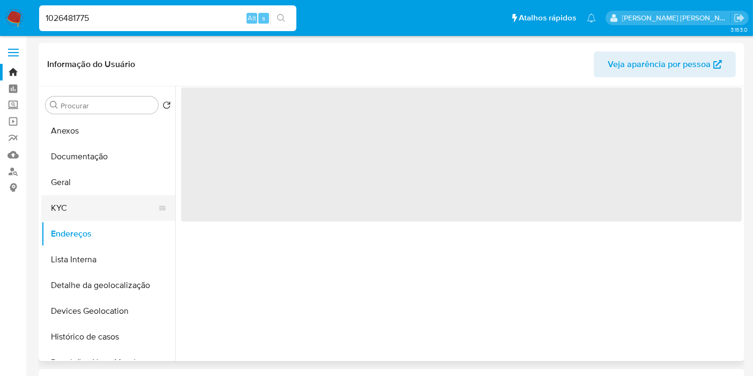
select select "10"
click at [69, 211] on button "KYC" at bounding box center [103, 208] width 125 height 26
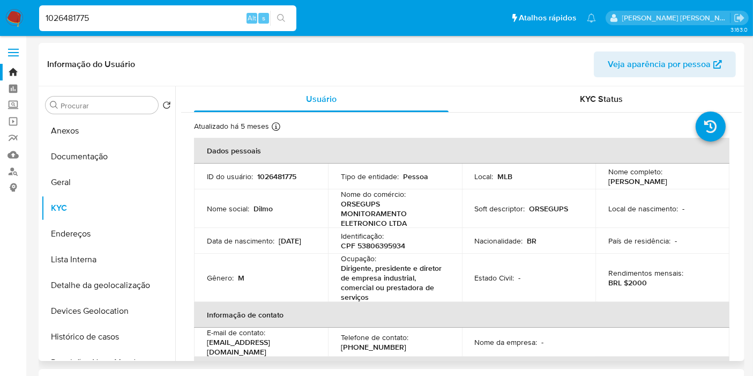
click at [393, 246] on p "CPF 53806395934" at bounding box center [373, 246] width 64 height 10
copy p "53806395934"
click at [94, 254] on button "Lista Interna" at bounding box center [103, 260] width 125 height 26
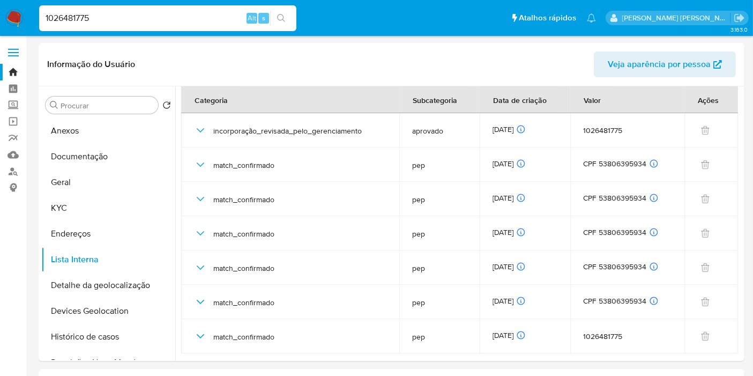
click at [213, 15] on input "1026481775" at bounding box center [167, 18] width 257 height 14
click at [213, 14] on input "1026481775" at bounding box center [167, 18] width 257 height 14
paste input "75871267"
type input "75871267"
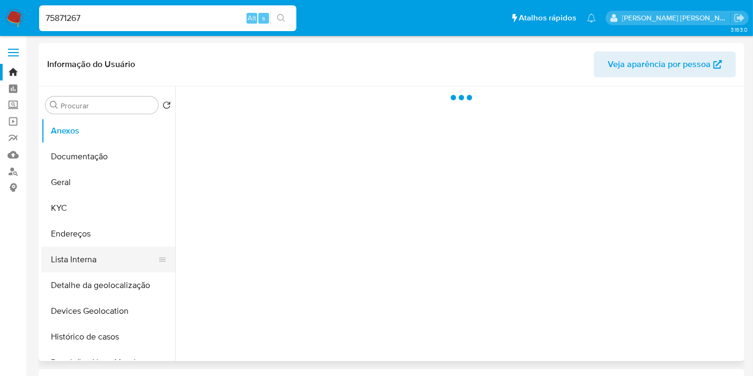
click at [99, 261] on button "Lista Interna" at bounding box center [103, 260] width 125 height 26
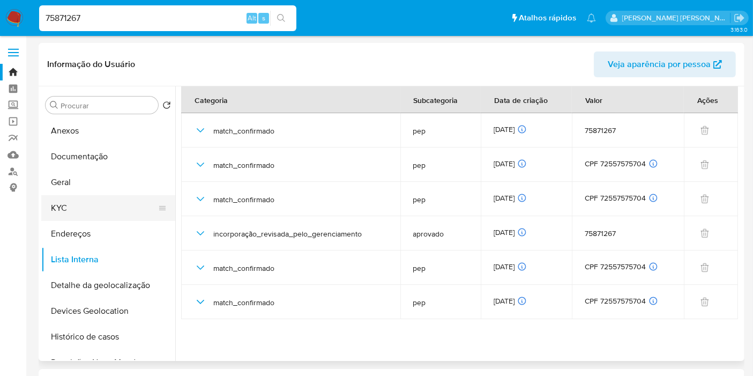
select select "10"
click at [161, 23] on input "75871267" at bounding box center [167, 18] width 257 height 14
paste input "1145996488"
type input "1145996488"
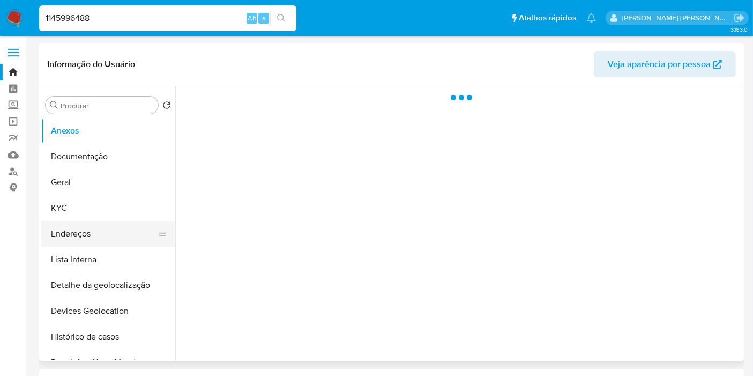
select select "10"
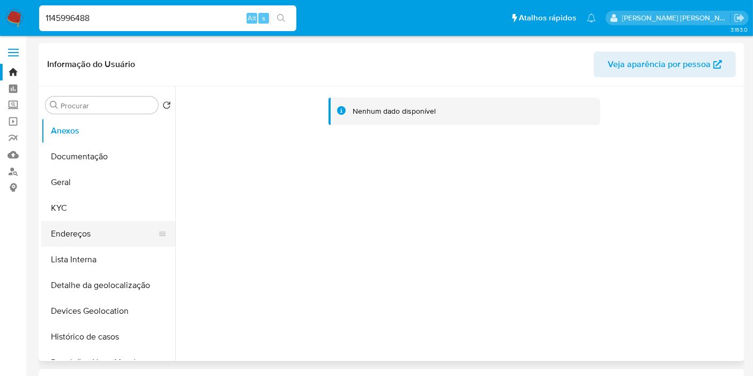
click at [126, 240] on button "Endereços" at bounding box center [103, 234] width 125 height 26
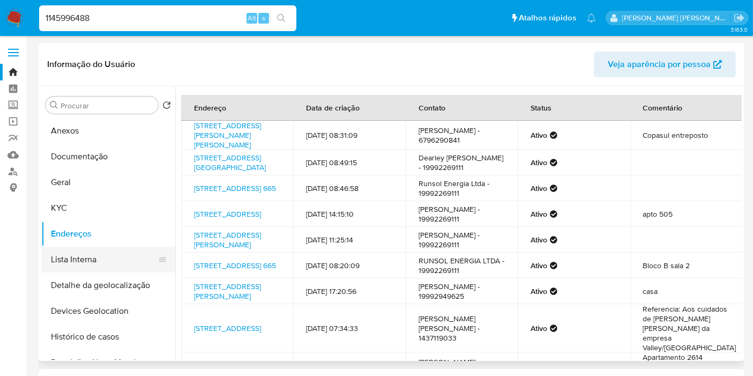
click at [90, 261] on button "Lista Interna" at bounding box center [103, 260] width 125 height 26
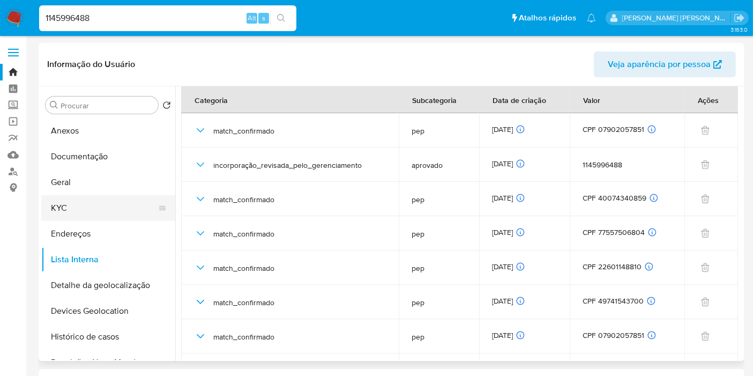
click at [73, 212] on button "KYC" at bounding box center [103, 208] width 125 height 26
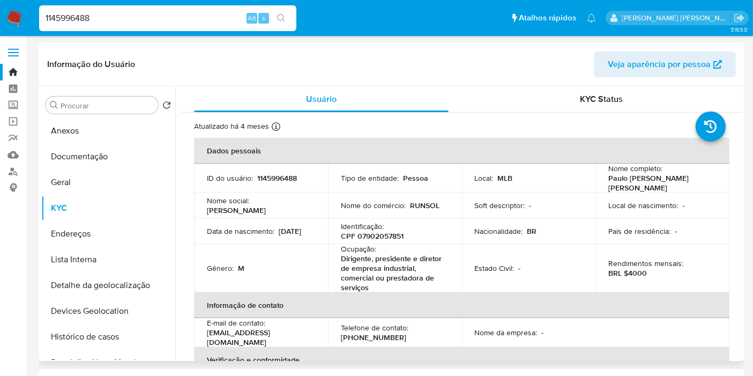
click at [385, 233] on p "CPF 07902057851" at bounding box center [372, 236] width 63 height 10
copy p "07902057851"
click at [85, 253] on button "Lista Interna" at bounding box center [103, 260] width 125 height 26
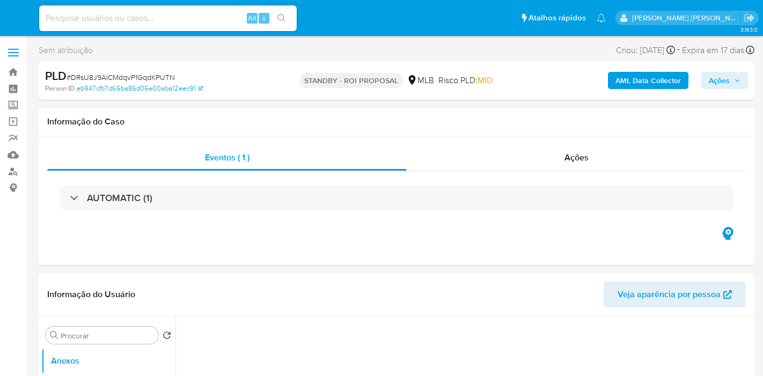
select select "10"
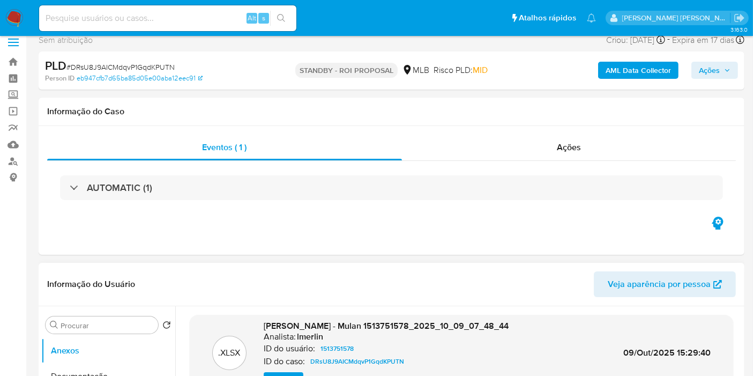
scroll to position [238, 0]
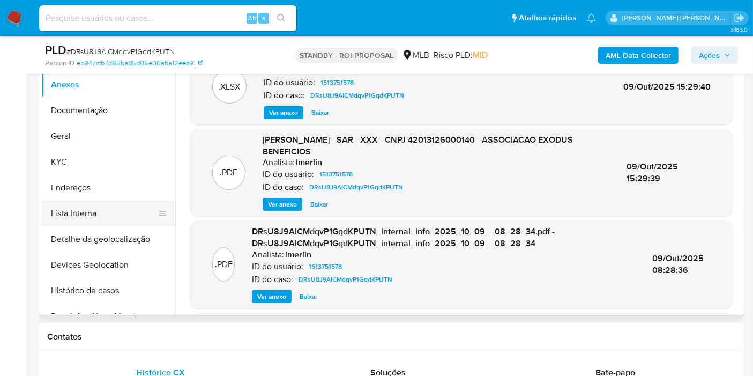
click at [116, 212] on button "Lista Interna" at bounding box center [103, 214] width 125 height 26
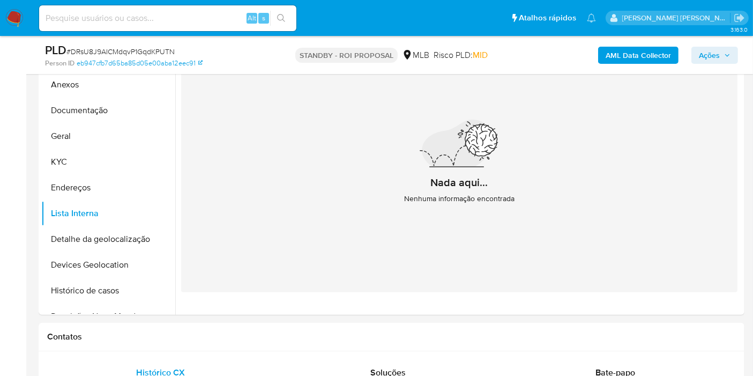
click at [191, 19] on input at bounding box center [167, 18] width 257 height 14
paste input "1793878551"
type input "1793878551"
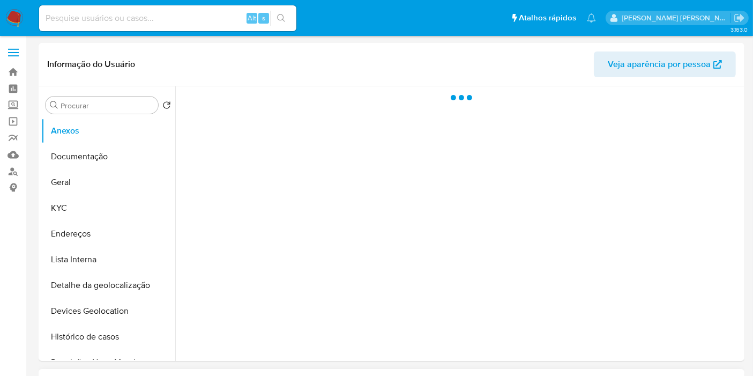
select select "10"
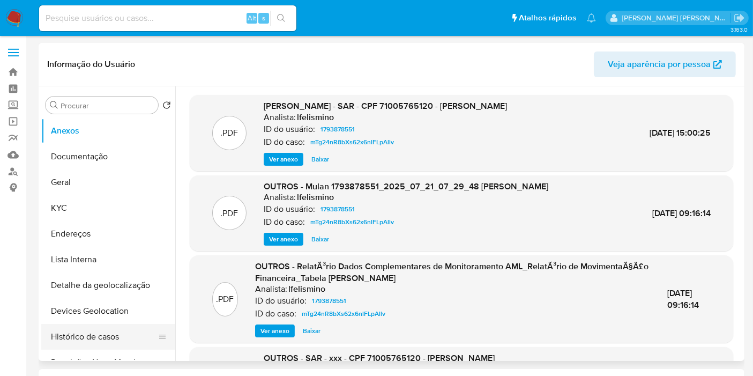
click at [124, 334] on button "Histórico de casos" at bounding box center [103, 337] width 125 height 26
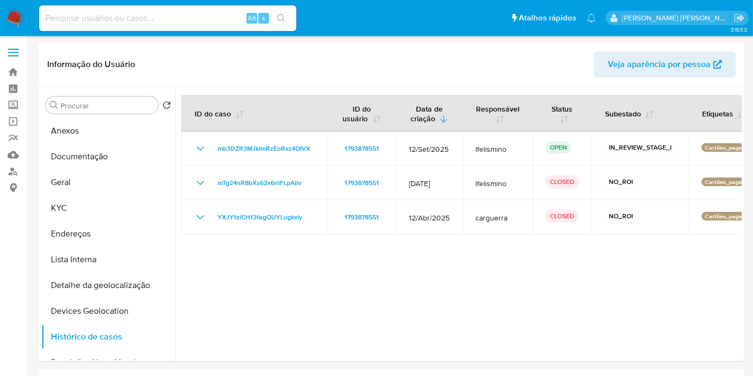
click at [193, 17] on input at bounding box center [167, 18] width 257 height 14
paste input "AWwcY1UVzVl5e0ac9WZvAwGu"
type input "AWwcY1UVzVl5e0ac9WZvAwGu"
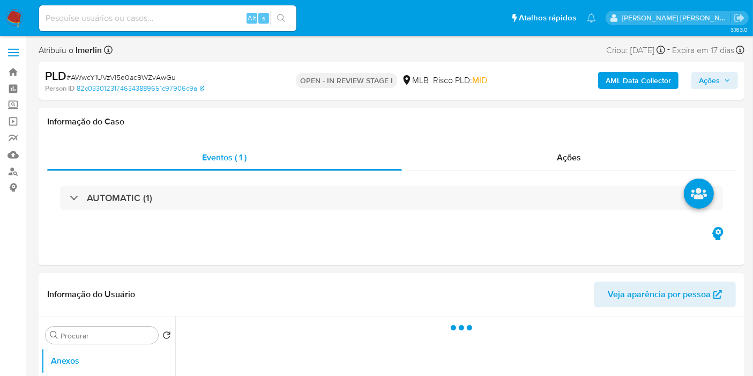
select select "10"
